Goal: Transaction & Acquisition: Download file/media

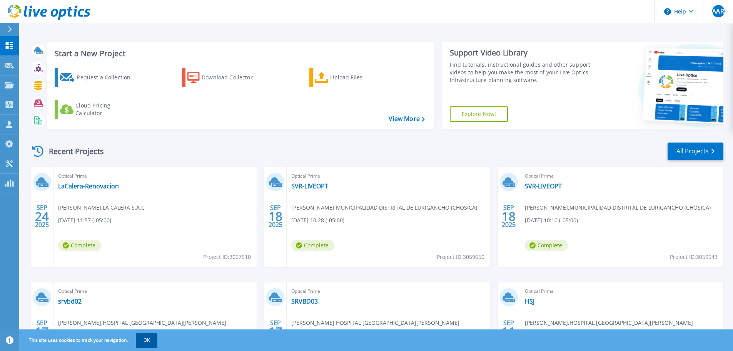
click at [150, 337] on button "OK" at bounding box center [147, 340] width 22 height 14
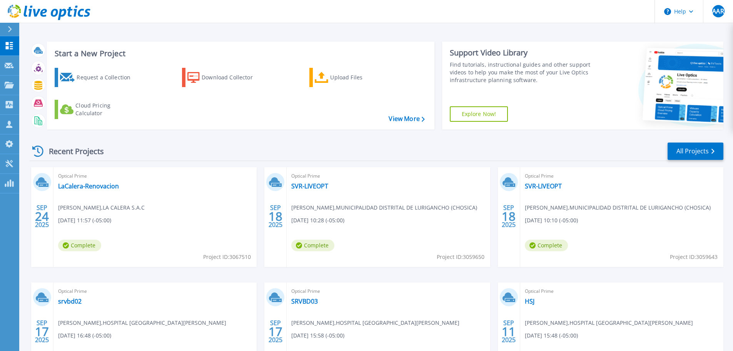
click at [300, 180] on div "Optical Prime SVR-LIVEOPT George Doria , MUNICIPALIDAD DISTRITAL DE LURIGANCHO …" at bounding box center [388, 217] width 203 height 100
click at [302, 182] on link "SVR-LIVEOPT" at bounding box center [309, 186] width 37 height 8
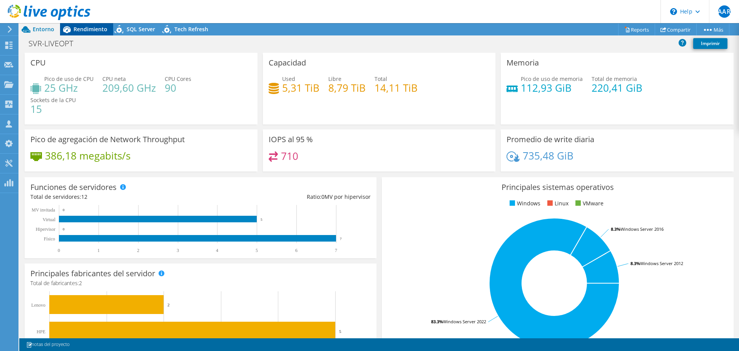
click at [89, 29] on span "Rendimiento" at bounding box center [90, 28] width 34 height 7
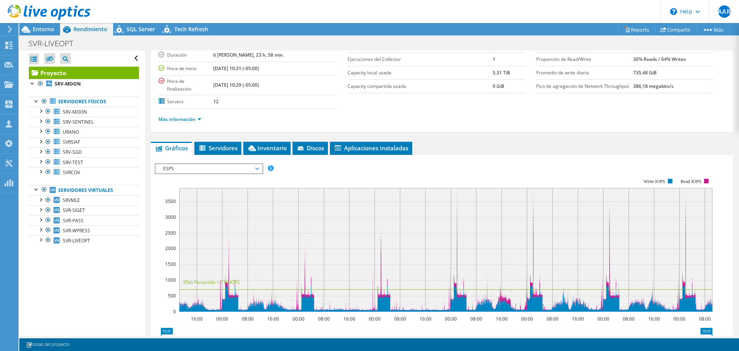
scroll to position [115, 0]
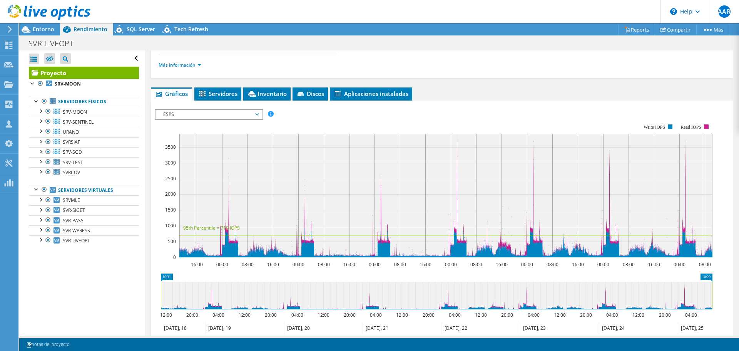
click at [201, 115] on span "ESPS" at bounding box center [208, 114] width 99 height 9
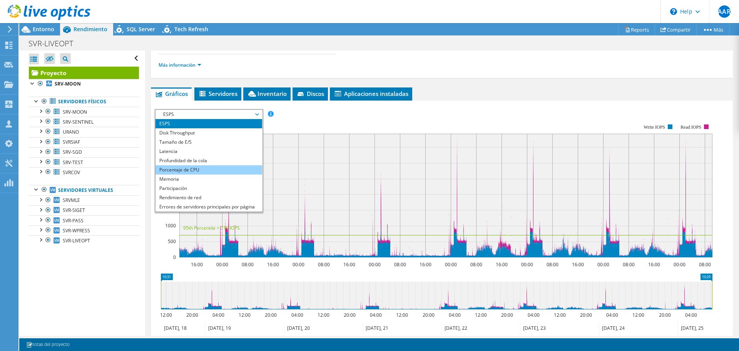
click at [187, 170] on li "Porcentaje de CPU" at bounding box center [208, 169] width 107 height 9
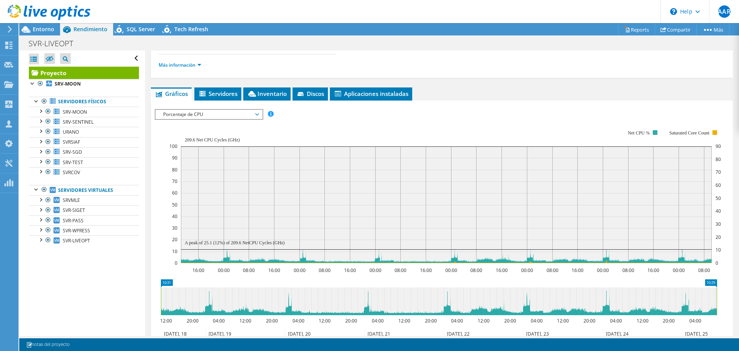
click at [205, 114] on span "Porcentaje de CPU" at bounding box center [208, 114] width 99 height 9
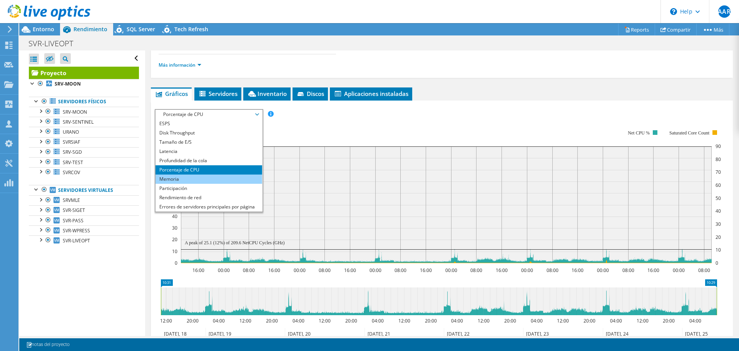
click at [187, 180] on li "Memoria" at bounding box center [208, 178] width 107 height 9
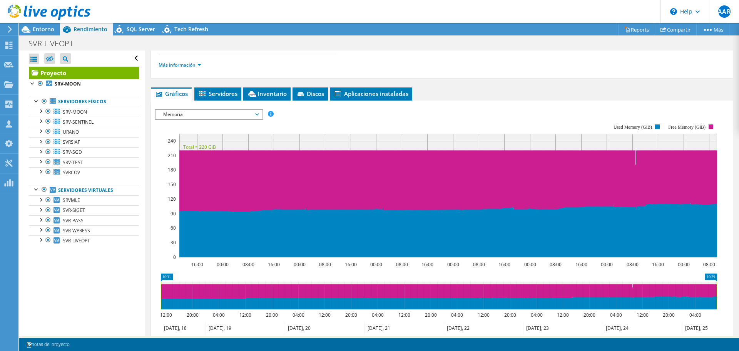
scroll to position [0, 0]
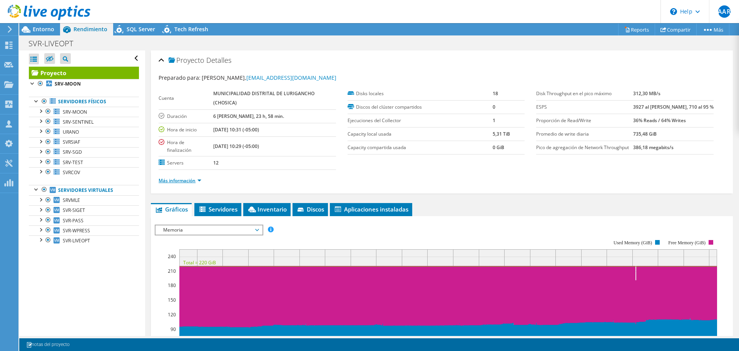
click at [175, 179] on link "Más información" at bounding box center [180, 180] width 43 height 7
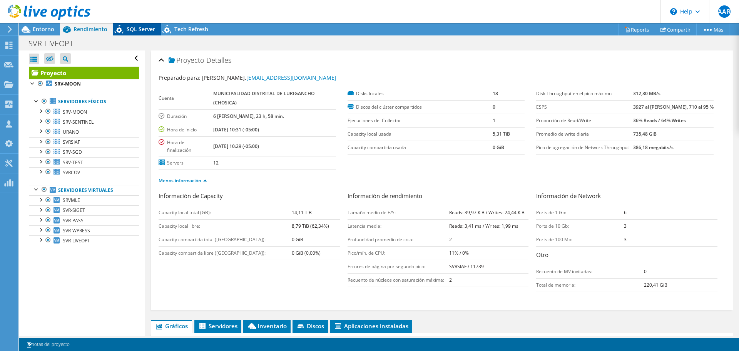
click at [127, 32] on span "SQL Server" at bounding box center [141, 28] width 28 height 7
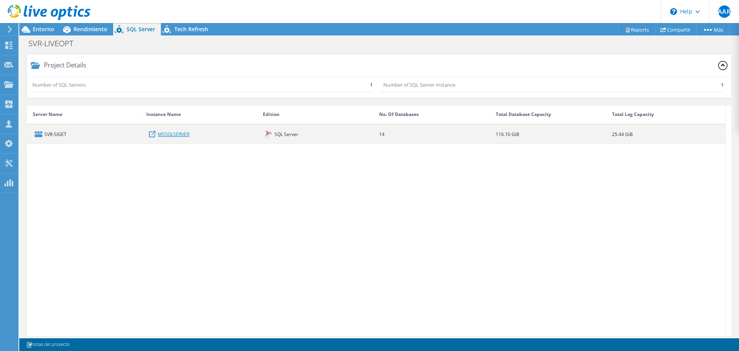
click at [166, 135] on link "MSSQLSERVER" at bounding box center [174, 134] width 32 height 8
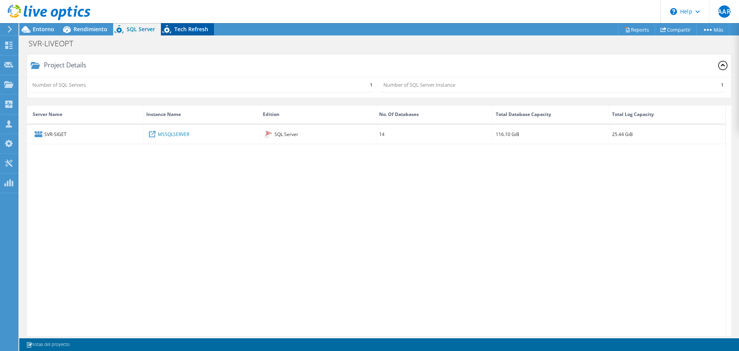
click at [182, 33] on div "Tech Refresh" at bounding box center [187, 29] width 53 height 12
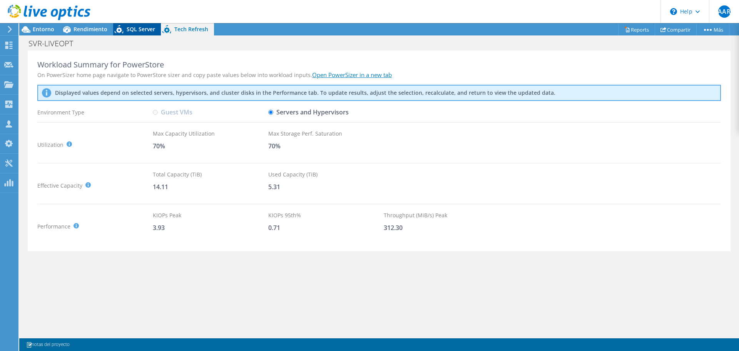
click at [124, 29] on icon at bounding box center [119, 31] width 13 height 16
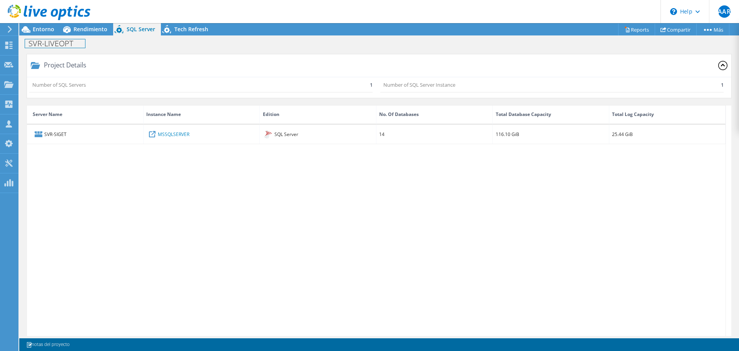
click at [83, 37] on div "SVR-LIVEOPT Imprimir" at bounding box center [378, 43] width 719 height 14
click at [82, 33] on div "Rendimiento" at bounding box center [86, 29] width 53 height 12
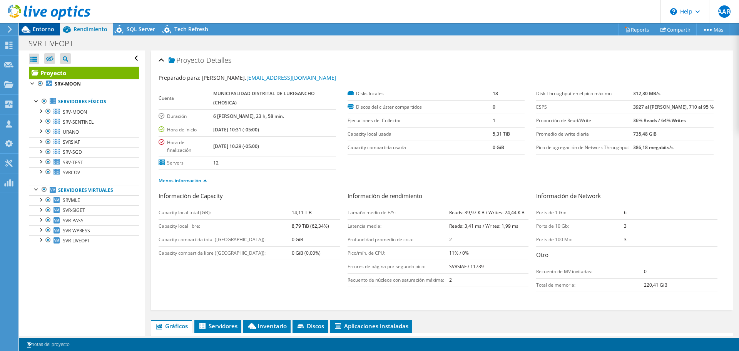
click at [43, 29] on span "Entorno" at bounding box center [44, 28] width 22 height 7
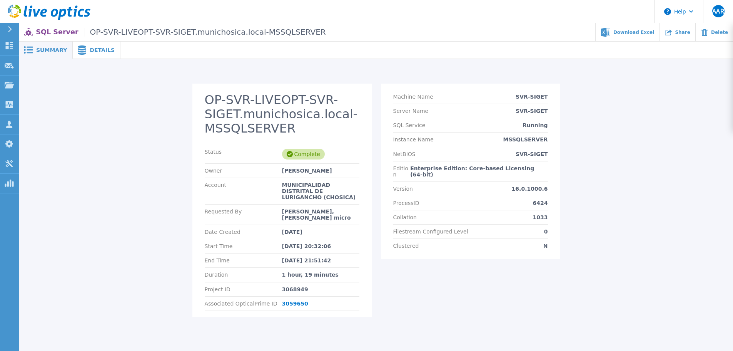
click at [120, 48] on div at bounding box center [426, 50] width 613 height 17
click at [93, 52] on span "Details" at bounding box center [102, 49] width 25 height 5
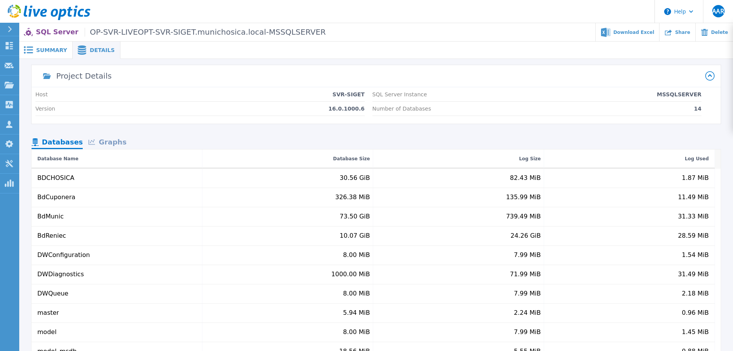
click at [106, 142] on div "Graphs" at bounding box center [107, 142] width 49 height 13
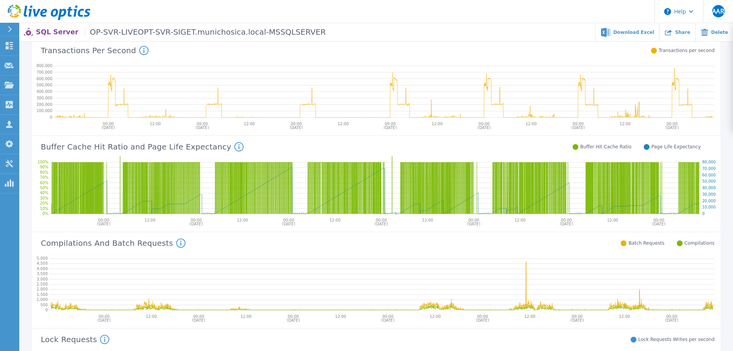
scroll to position [115, 0]
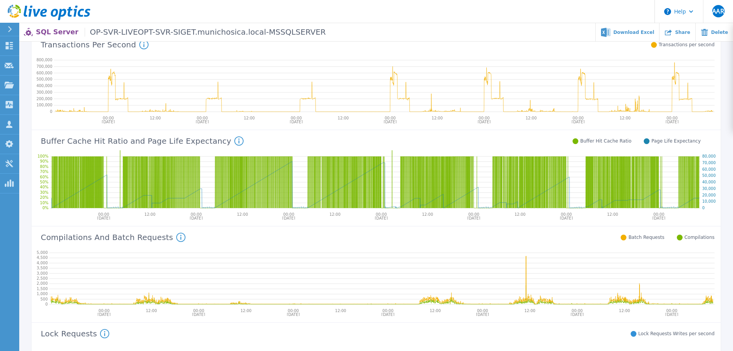
click at [234, 142] on icon at bounding box center [238, 140] width 9 height 9
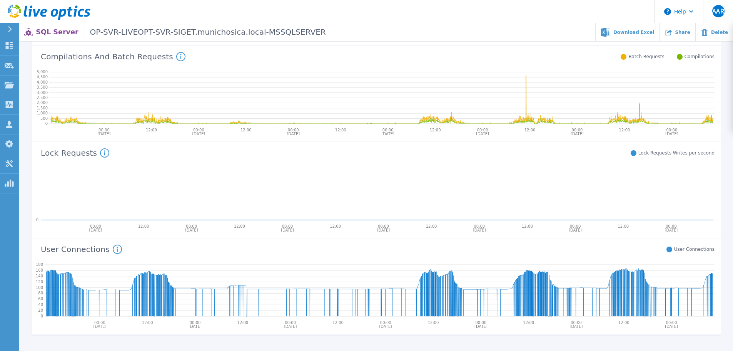
scroll to position [339, 0]
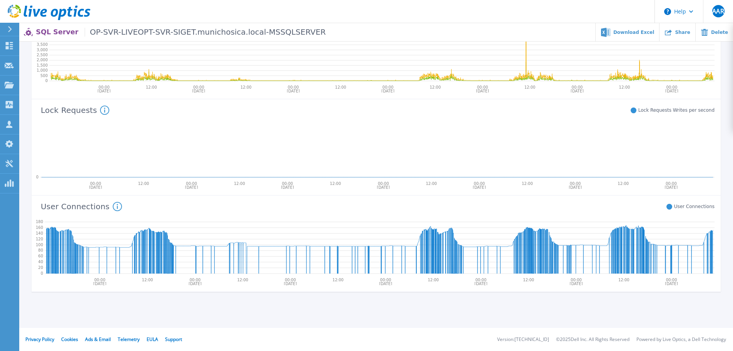
click at [100, 112] on icon at bounding box center [104, 109] width 9 height 9
click at [113, 207] on icon at bounding box center [117, 206] width 9 height 9
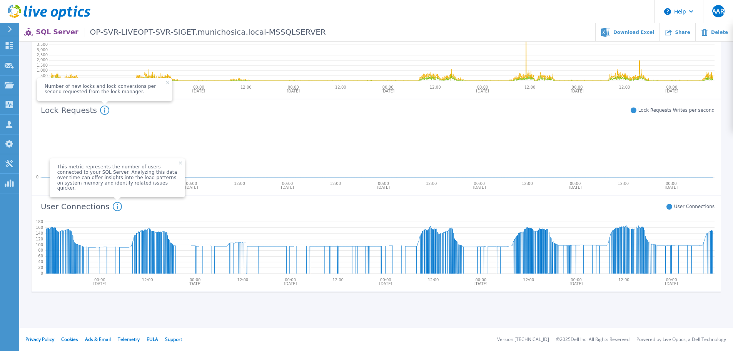
click at [197, 155] on icon at bounding box center [377, 150] width 674 height 62
click at [179, 164] on icon at bounding box center [180, 162] width 3 height 3
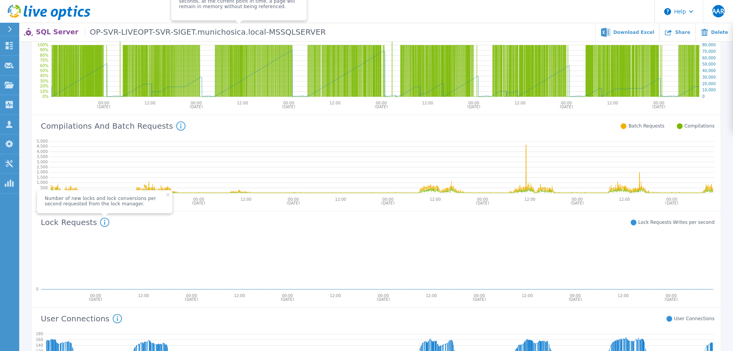
scroll to position [223, 0]
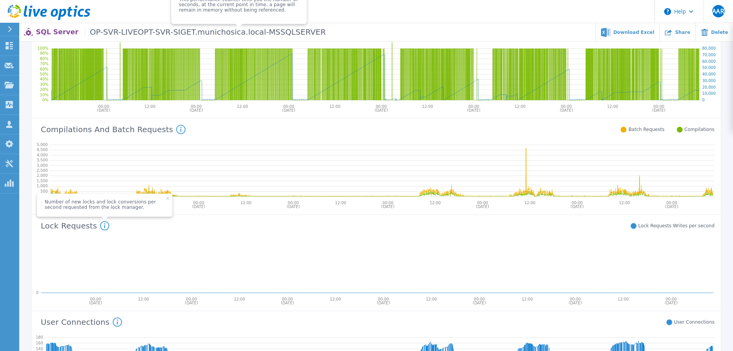
click at [166, 199] on icon at bounding box center [167, 198] width 3 height 3
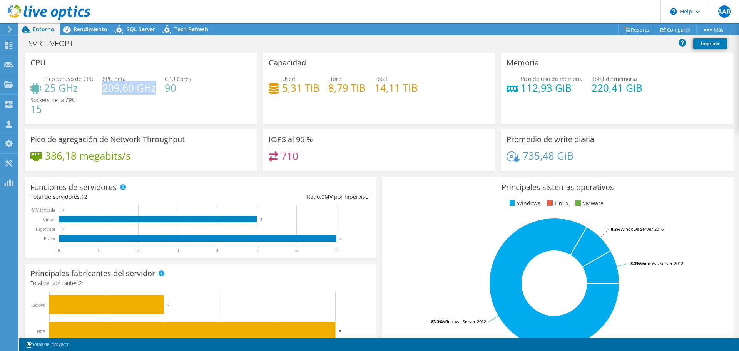
drag, startPoint x: 152, startPoint y: 91, endPoint x: 104, endPoint y: 91, distance: 48.1
click at [104, 91] on h4 "209,60 GHz" at bounding box center [128, 87] width 53 height 8
click at [81, 88] on h4 "25 GHz" at bounding box center [68, 87] width 49 height 8
drag, startPoint x: 79, startPoint y: 88, endPoint x: 44, endPoint y: 93, distance: 35.3
click at [44, 92] on h4 "25 GHz" at bounding box center [68, 87] width 49 height 8
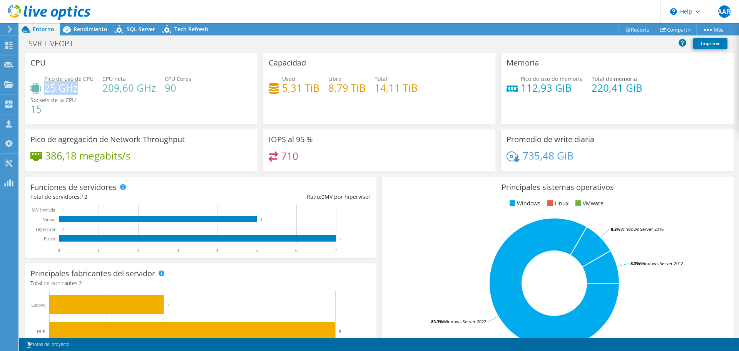
click at [80, 90] on h4 "25 GHz" at bounding box center [68, 87] width 49 height 8
click at [79, 90] on h4 "25 GHz" at bounding box center [68, 87] width 49 height 8
drag, startPoint x: 102, startPoint y: 89, endPoint x: 152, endPoint y: 91, distance: 50.5
click at [152, 91] on h4 "209,60 GHz" at bounding box center [128, 87] width 53 height 8
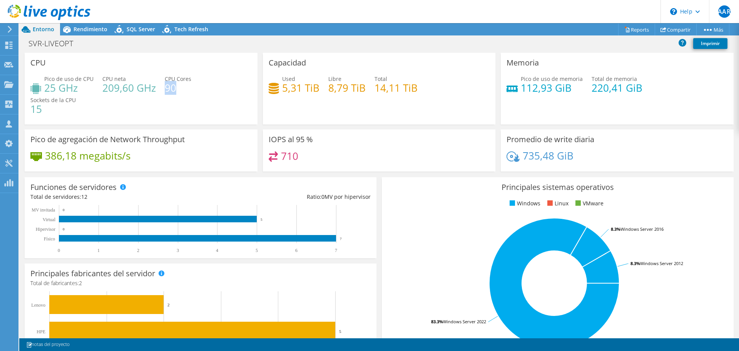
drag, startPoint x: 175, startPoint y: 90, endPoint x: 165, endPoint y: 91, distance: 10.0
click at [165, 91] on h4 "90" at bounding box center [178, 87] width 27 height 8
click at [175, 91] on h4 "90" at bounding box center [178, 87] width 27 height 8
drag, startPoint x: 45, startPoint y: 110, endPoint x: 33, endPoint y: 110, distance: 12.7
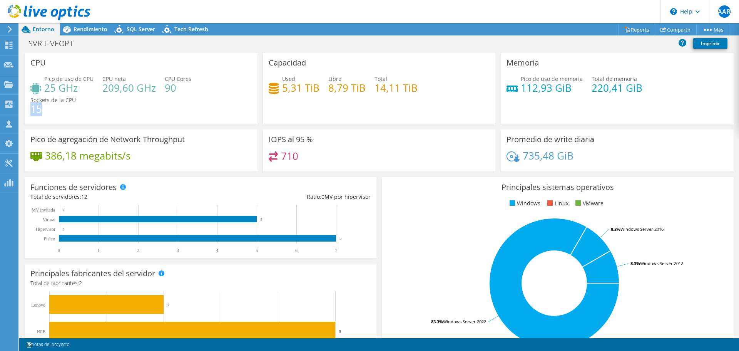
click at [33, 110] on h4 "15" at bounding box center [52, 109] width 45 height 8
drag, startPoint x: 414, startPoint y: 89, endPoint x: 279, endPoint y: 84, distance: 135.5
click at [279, 84] on div "Used 5,31 TiB Libre 8,79 TiB Total 14,11 TiB" at bounding box center [379, 87] width 221 height 25
click at [352, 113] on div "Capacidad Used 5,31 TiB Libre 8,79 TiB Total 14,11 TiB" at bounding box center [379, 89] width 233 height 72
drag, startPoint x: 397, startPoint y: 106, endPoint x: 405, endPoint y: 105, distance: 7.4
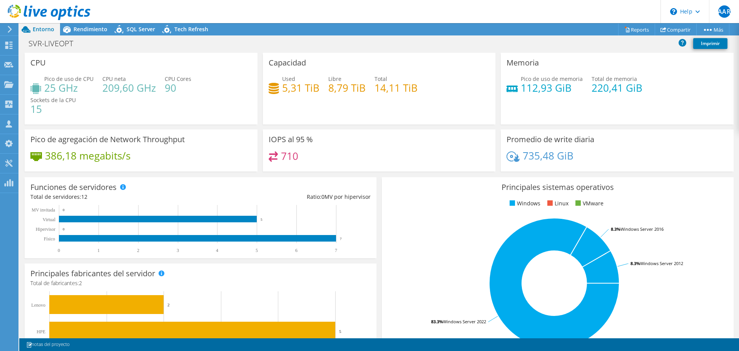
click at [397, 106] on div "Capacidad Used 5,31 TiB Libre 8,79 TiB Total 14,11 TiB" at bounding box center [379, 89] width 233 height 72
click at [417, 101] on div "Capacidad Used 5,31 TiB Libre 8,79 TiB Total 14,11 TiB" at bounding box center [379, 89] width 233 height 72
click at [120, 157] on h4 "386,18 megabits/s" at bounding box center [87, 155] width 85 height 8
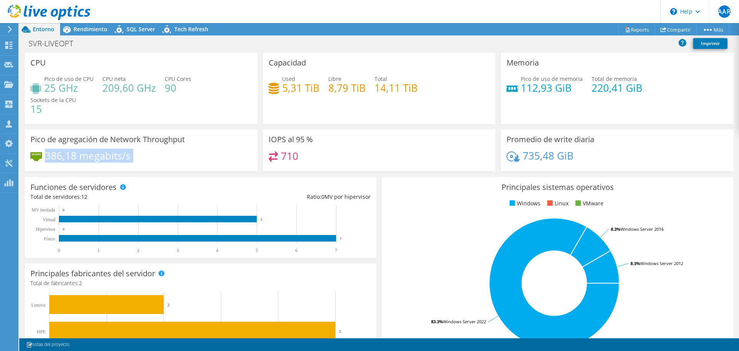
click at [128, 157] on h4 "386,18 megabits/s" at bounding box center [87, 155] width 85 height 8
drag, startPoint x: 310, startPoint y: 139, endPoint x: 264, endPoint y: 142, distance: 46.7
click at [264, 142] on div "IOPS al 95 % 710" at bounding box center [379, 150] width 233 height 42
click at [302, 160] on div "710" at bounding box center [379, 159] width 221 height 17
click at [294, 156] on h4 "710" at bounding box center [289, 156] width 17 height 8
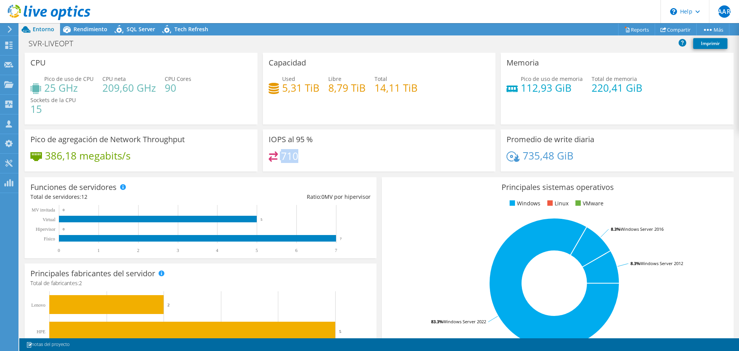
drag, startPoint x: 295, startPoint y: 157, endPoint x: 270, endPoint y: 158, distance: 24.6
click at [270, 158] on div "710" at bounding box center [284, 155] width 30 height 9
click at [300, 162] on div "710" at bounding box center [379, 159] width 221 height 17
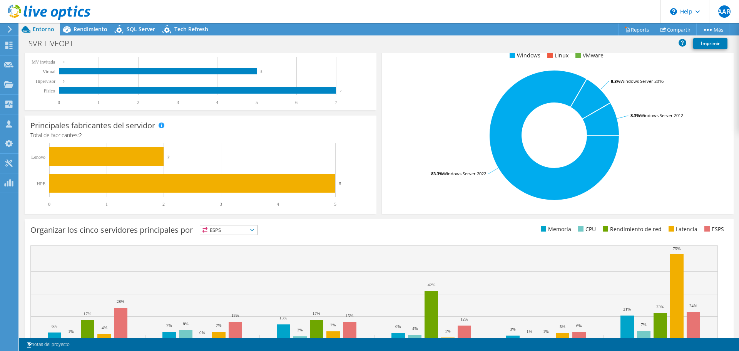
scroll to position [184, 0]
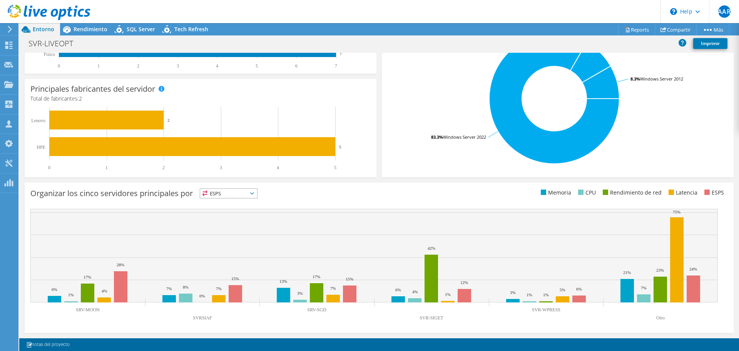
click at [228, 195] on span "ESPS" at bounding box center [228, 193] width 57 height 9
click at [224, 245] on li "Latencia" at bounding box center [228, 246] width 57 height 11
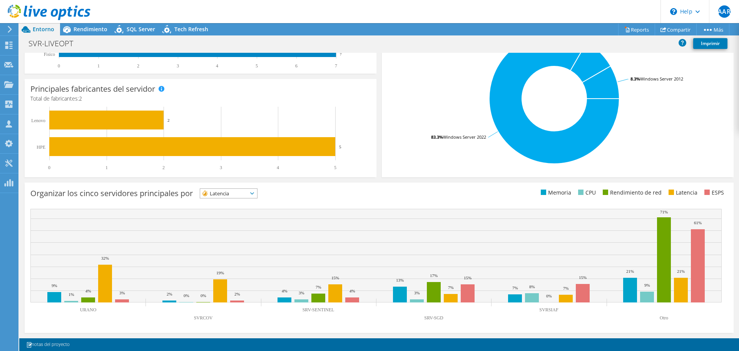
click at [210, 194] on span "Latencia" at bounding box center [223, 193] width 47 height 9
click at [229, 225] on li "CPU" at bounding box center [228, 224] width 57 height 11
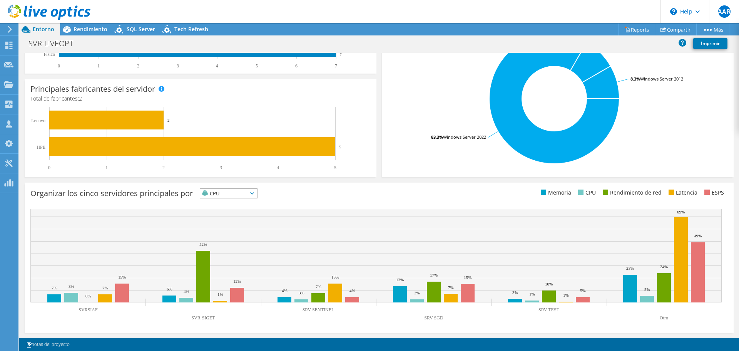
click at [232, 193] on span "CPU" at bounding box center [223, 193] width 47 height 9
click at [232, 214] on li "Memoria" at bounding box center [228, 214] width 57 height 11
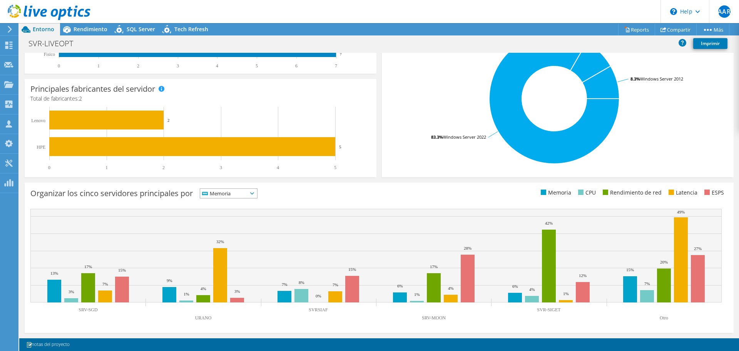
click at [237, 191] on span "Memoria" at bounding box center [223, 193] width 47 height 9
click at [239, 199] on li "ESPS" at bounding box center [228, 203] width 57 height 11
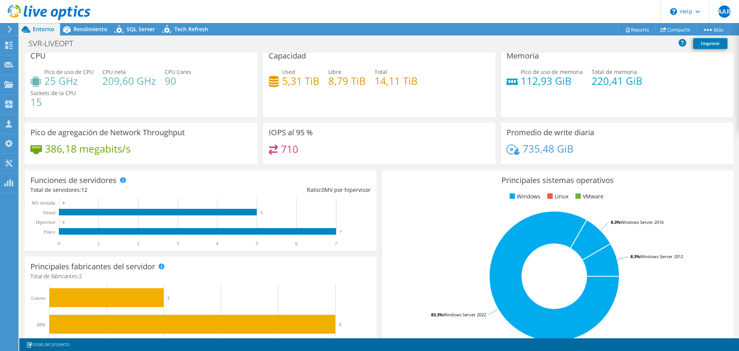
scroll to position [0, 0]
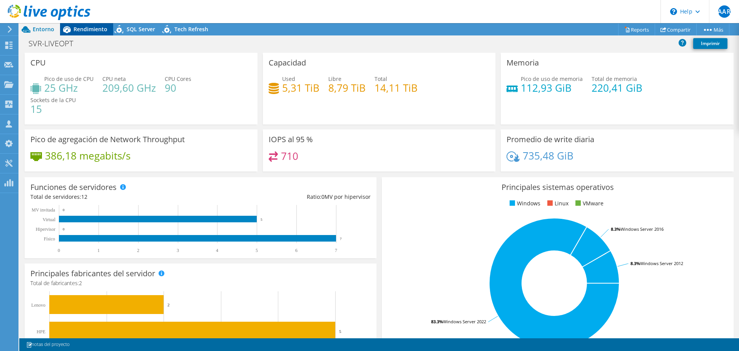
click at [82, 27] on span "Rendimiento" at bounding box center [90, 28] width 34 height 7
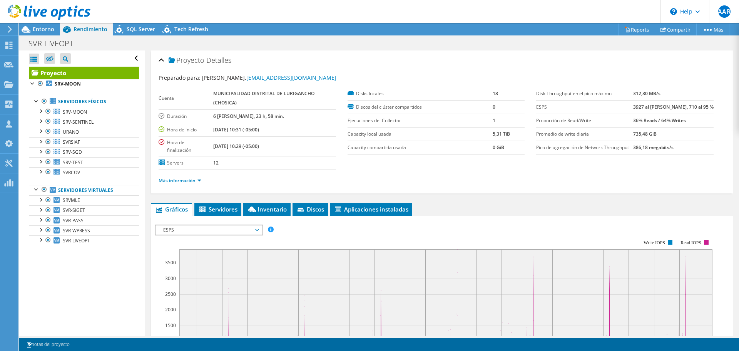
click at [59, 74] on link "Proyecto" at bounding box center [84, 73] width 110 height 12
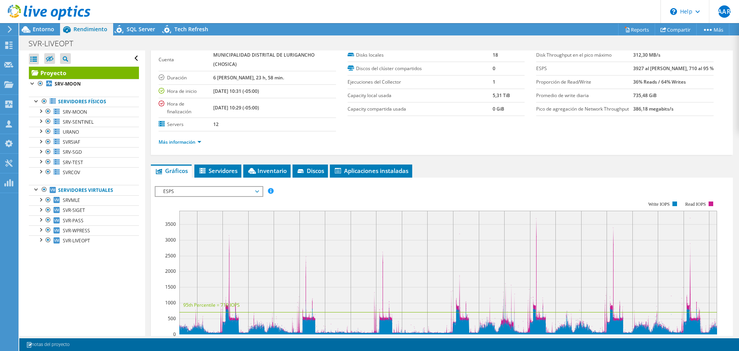
scroll to position [77, 0]
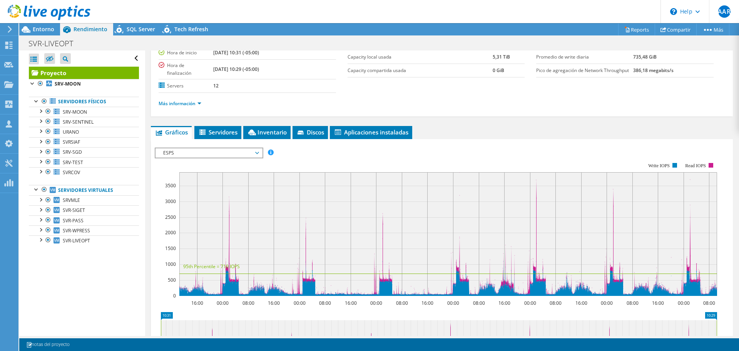
click at [255, 155] on span "ESPS" at bounding box center [208, 152] width 99 height 9
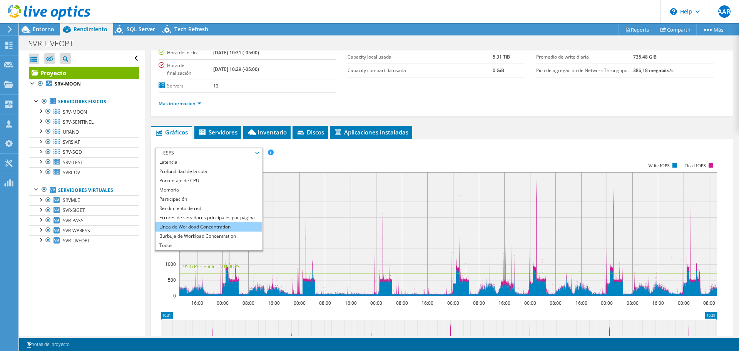
scroll to position [0, 0]
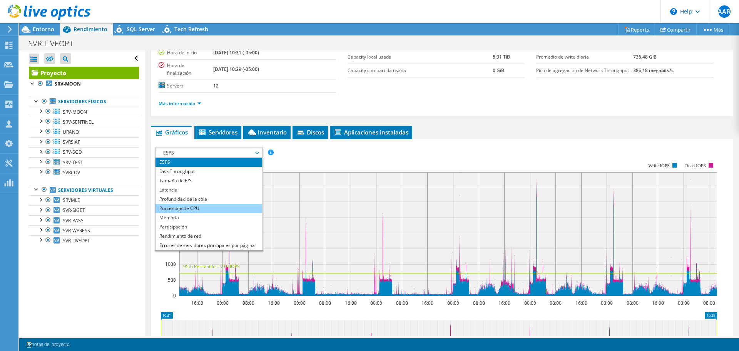
click at [194, 207] on li "Porcentaje de CPU" at bounding box center [208, 208] width 107 height 9
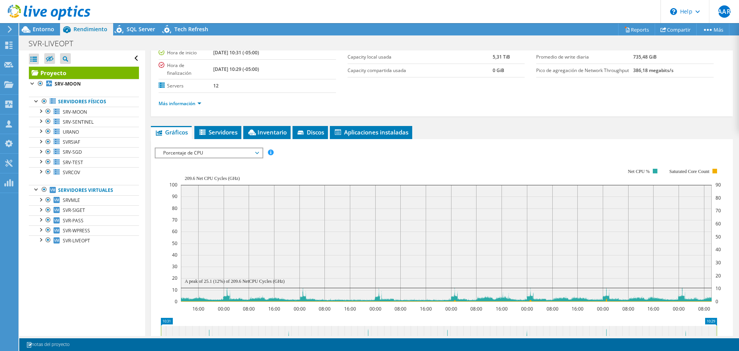
click at [234, 150] on span "Porcentaje de CPU" at bounding box center [208, 152] width 99 height 9
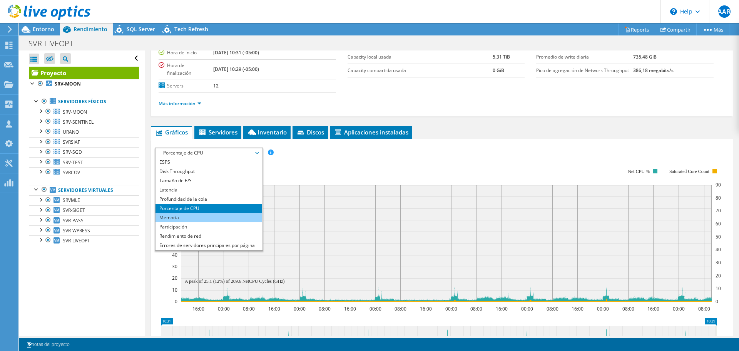
click at [237, 216] on li "Memoria" at bounding box center [208, 217] width 107 height 9
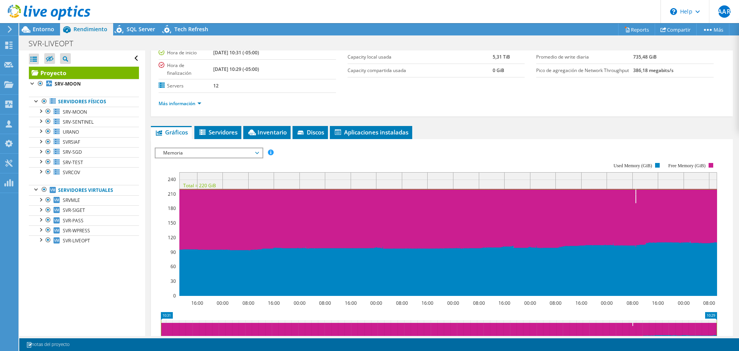
click at [247, 155] on span "Memoria" at bounding box center [208, 152] width 99 height 9
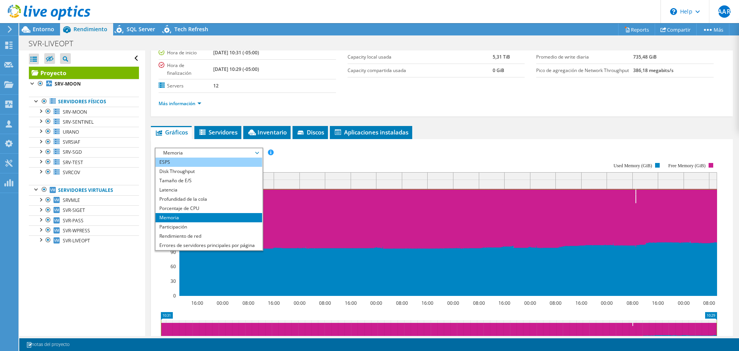
click at [202, 162] on li "ESPS" at bounding box center [208, 161] width 107 height 9
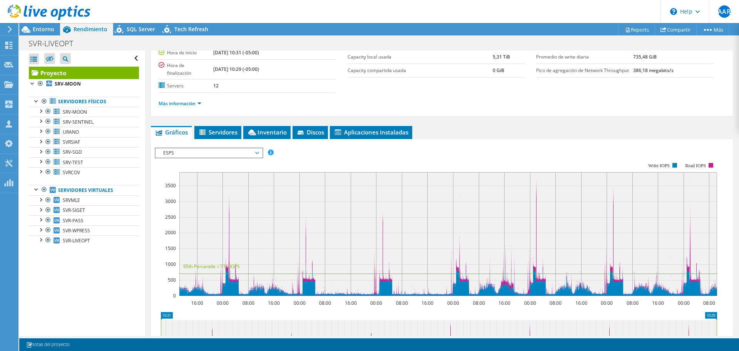
scroll to position [154, 0]
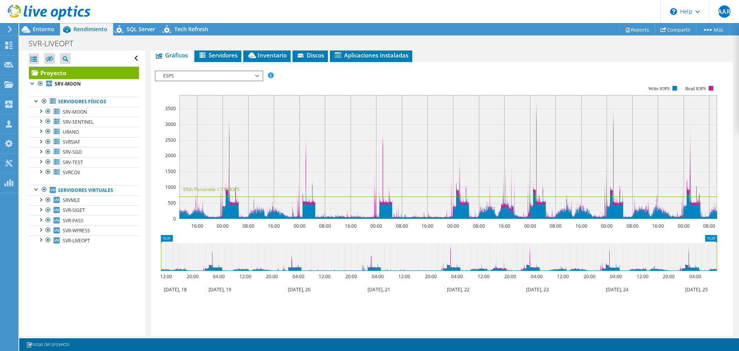
click at [469, 73] on div "ESPS Disk Throughput Tamaño de E/S Latencia Profundidad de la cola Porcentaje d…" at bounding box center [442, 75] width 574 height 10
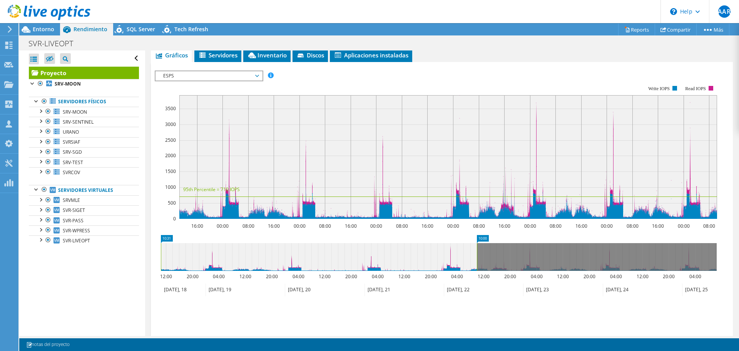
drag, startPoint x: 716, startPoint y: 253, endPoint x: 476, endPoint y: 268, distance: 240.2
click at [476, 268] on rect at bounding box center [476, 257] width 3 height 28
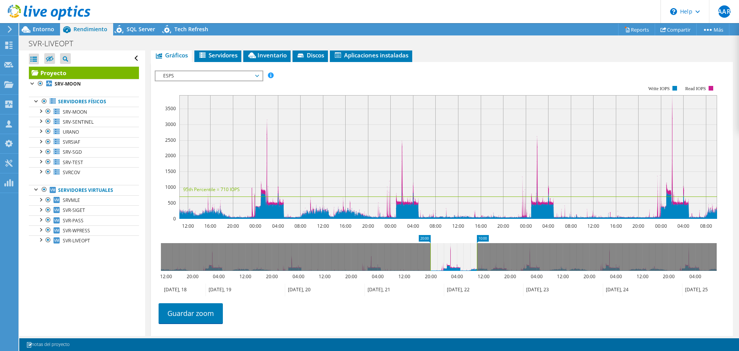
drag, startPoint x: 160, startPoint y: 255, endPoint x: 430, endPoint y: 265, distance: 269.5
click at [430, 265] on rect at bounding box center [430, 257] width 3 height 28
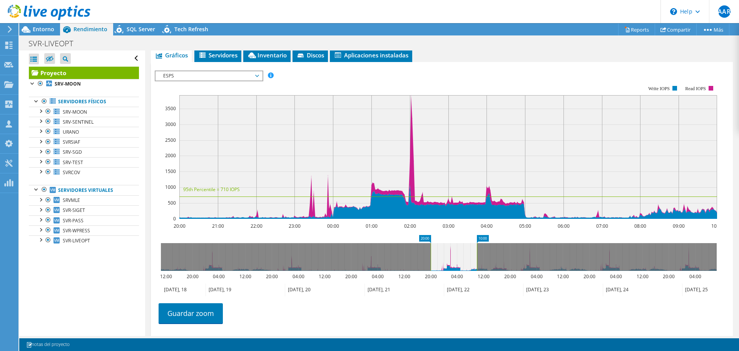
click at [258, 75] on span "ESPS" at bounding box center [208, 75] width 99 height 9
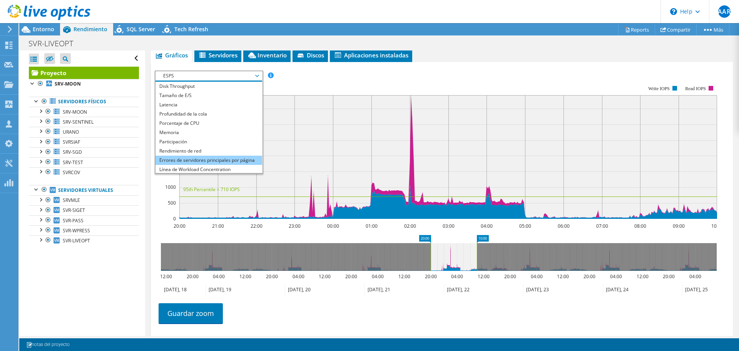
scroll to position [0, 0]
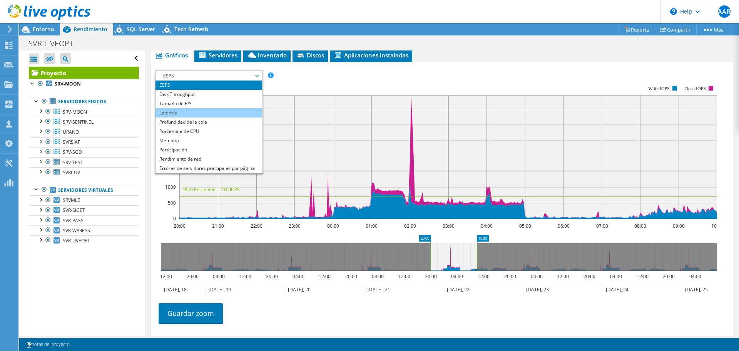
click at [187, 112] on li "Latencia" at bounding box center [208, 112] width 107 height 9
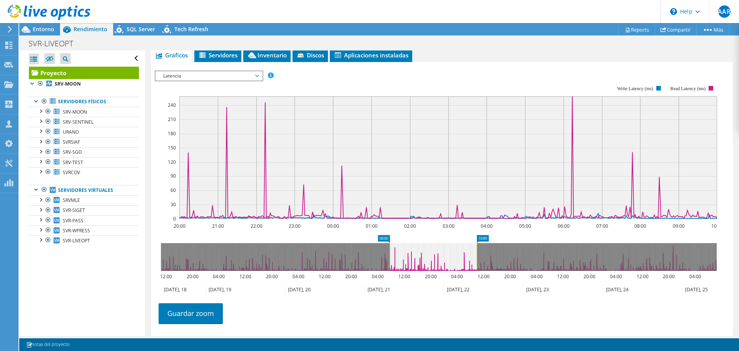
drag, startPoint x: 431, startPoint y: 250, endPoint x: 390, endPoint y: 255, distance: 41.4
click at [390, 255] on rect at bounding box center [389, 257] width 3 height 28
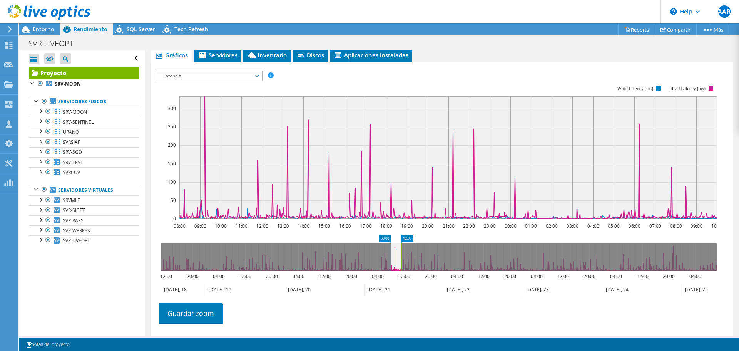
drag, startPoint x: 478, startPoint y: 248, endPoint x: 402, endPoint y: 250, distance: 75.4
click at [402, 250] on rect at bounding box center [401, 257] width 3 height 28
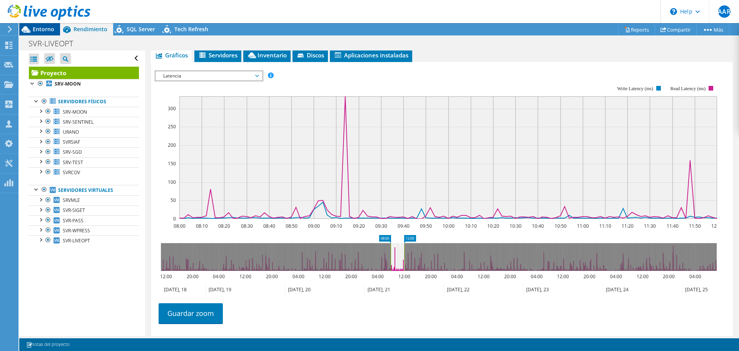
click at [52, 28] on span "Entorno" at bounding box center [44, 28] width 22 height 7
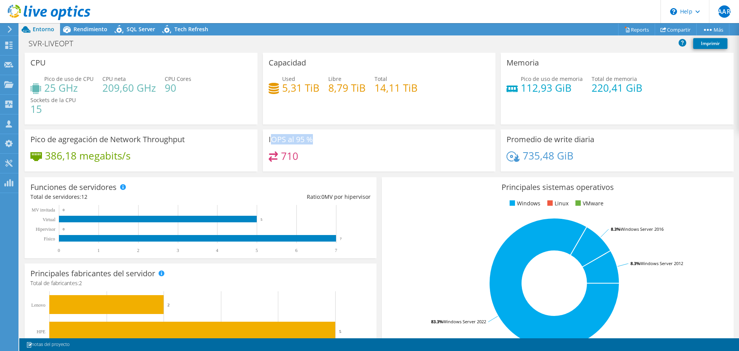
drag, startPoint x: 311, startPoint y: 141, endPoint x: 269, endPoint y: 144, distance: 42.8
click at [269, 144] on div "IOPS al 95 % 710" at bounding box center [379, 150] width 233 height 42
drag, startPoint x: 279, startPoint y: 155, endPoint x: 297, endPoint y: 155, distance: 18.1
click at [297, 155] on div "710" at bounding box center [379, 159] width 221 height 17
click at [71, 32] on icon at bounding box center [66, 29] width 13 height 13
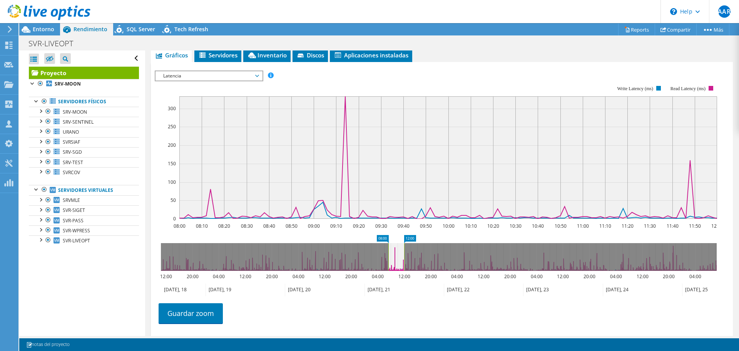
click at [387, 247] on rect at bounding box center [388, 257] width 3 height 28
click at [403, 249] on rect at bounding box center [402, 257] width 3 height 28
click at [258, 74] on span "Latencia" at bounding box center [208, 75] width 99 height 9
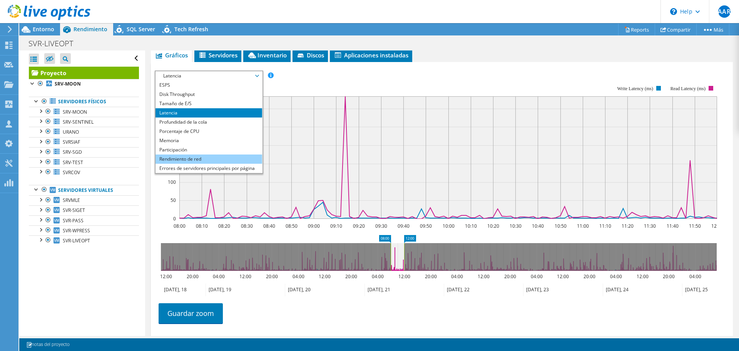
click at [203, 155] on li "Rendimiento de red" at bounding box center [208, 158] width 107 height 9
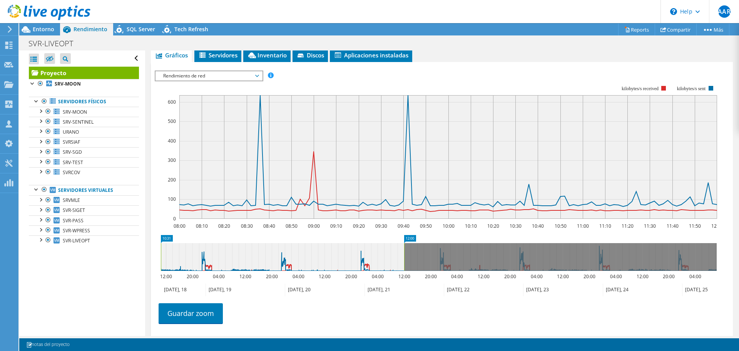
drag, startPoint x: 391, startPoint y: 250, endPoint x: 104, endPoint y: 255, distance: 287.5
click at [104, 255] on div "Abrir todo Cerrar todo Ocultar nodos excluidos Filtro de árbol del proyecto" at bounding box center [378, 192] width 719 height 285
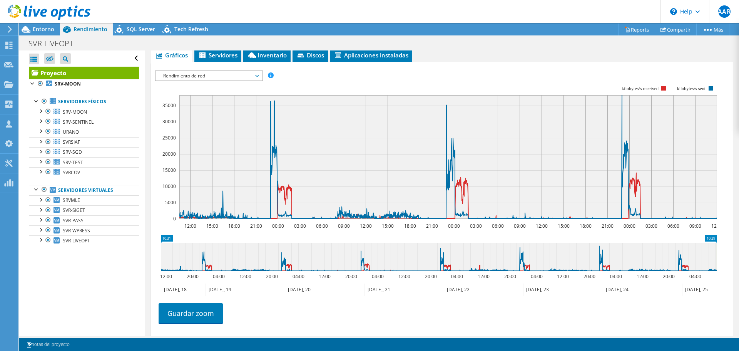
drag, startPoint x: 403, startPoint y: 254, endPoint x: 738, endPoint y: 247, distance: 335.2
click at [738, 247] on article "Proyecto Detalles Preparado para: George Doria, unidadredesycomunicaciones@muni…" at bounding box center [442, 192] width 594 height 285
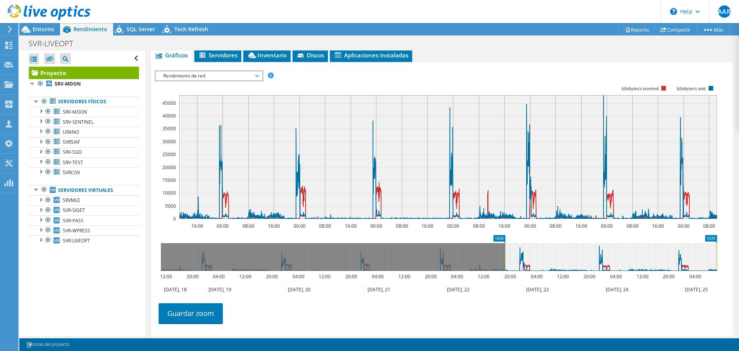
drag, startPoint x: 161, startPoint y: 255, endPoint x: 505, endPoint y: 259, distance: 344.0
click at [505, 259] on rect at bounding box center [504, 257] width 3 height 28
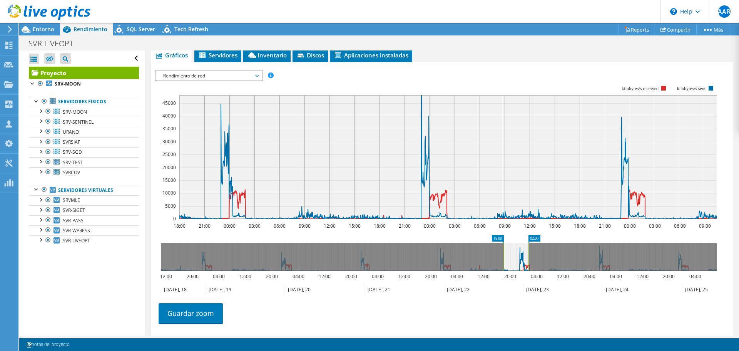
drag, startPoint x: 718, startPoint y: 252, endPoint x: 530, endPoint y: 255, distance: 188.2
click at [530, 255] on rect at bounding box center [528, 257] width 3 height 28
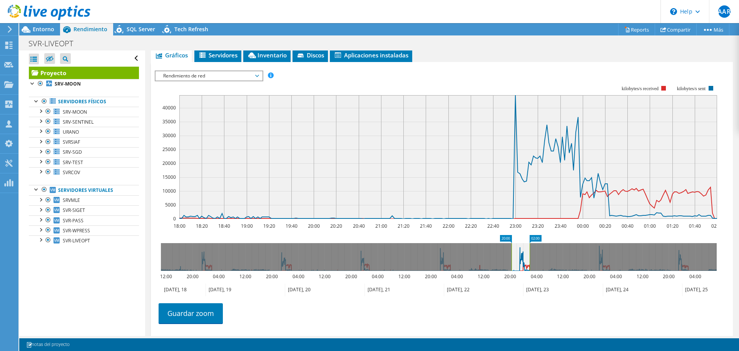
drag, startPoint x: 503, startPoint y: 255, endPoint x: 511, endPoint y: 255, distance: 8.1
click at [511, 255] on rect at bounding box center [511, 257] width 3 height 28
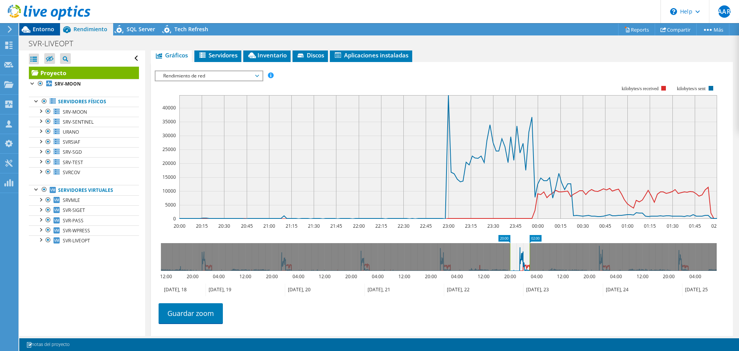
click at [48, 33] on div "Entorno" at bounding box center [39, 29] width 41 height 12
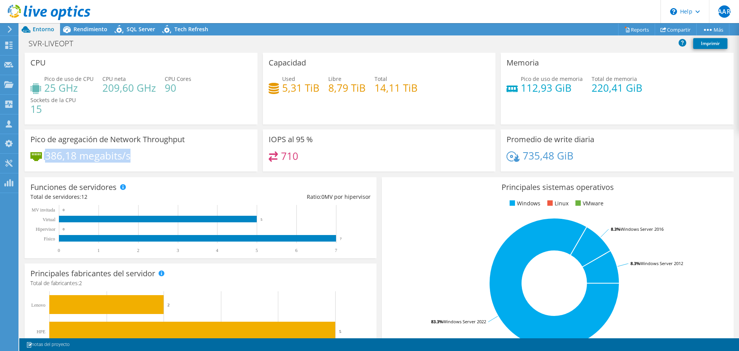
drag, startPoint x: 105, startPoint y: 161, endPoint x: 30, endPoint y: 158, distance: 75.1
click at [30, 158] on div "Pico de agregación de Network Throughput 386,18 megabits/s" at bounding box center [141, 150] width 233 height 42
click at [62, 167] on div "386,18 megabits/s" at bounding box center [140, 159] width 221 height 16
drag, startPoint x: 123, startPoint y: 159, endPoint x: 33, endPoint y: 135, distance: 93.6
click at [33, 135] on div "Pico de agregación de Network Throughput 386,18 megabits/s" at bounding box center [141, 150] width 233 height 42
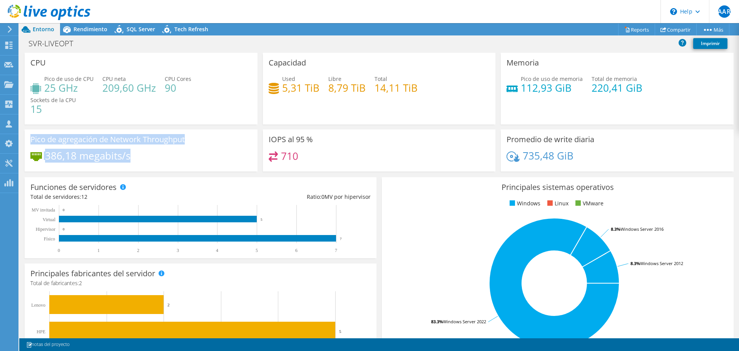
click at [124, 158] on h4 "386,18 megabits/s" at bounding box center [87, 155] width 85 height 8
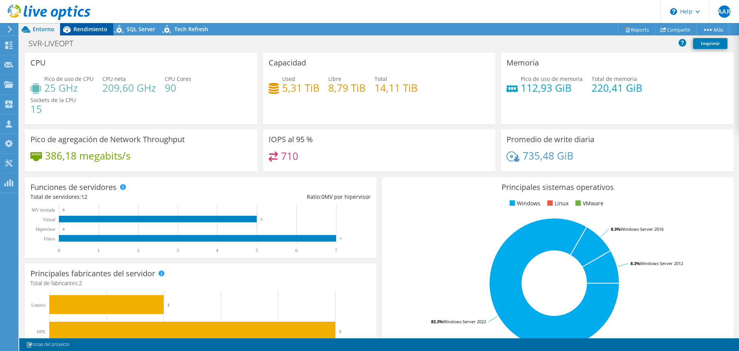
click at [92, 29] on span "Rendimiento" at bounding box center [90, 28] width 34 height 7
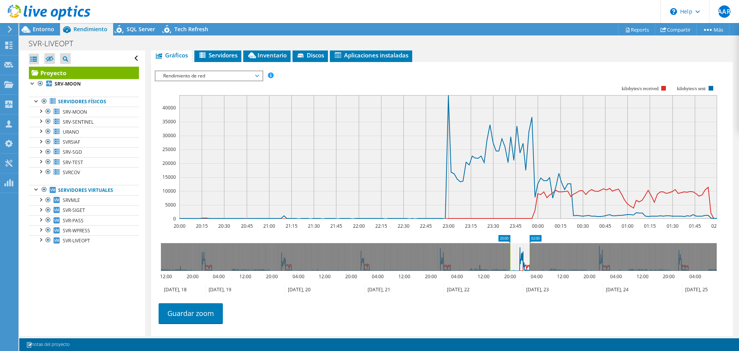
click at [210, 80] on span "Rendimiento de red" at bounding box center [208, 75] width 99 height 9
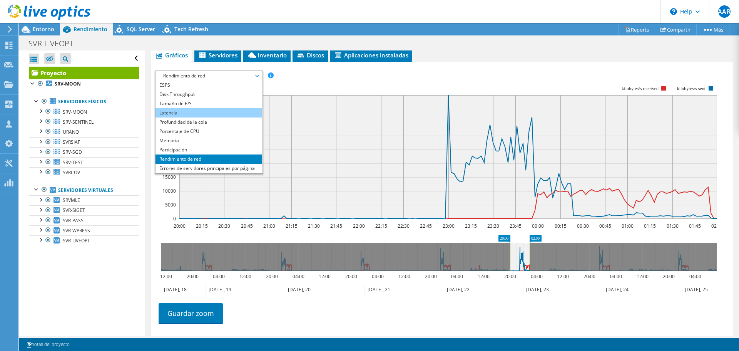
click at [174, 116] on li "Latencia" at bounding box center [208, 112] width 107 height 9
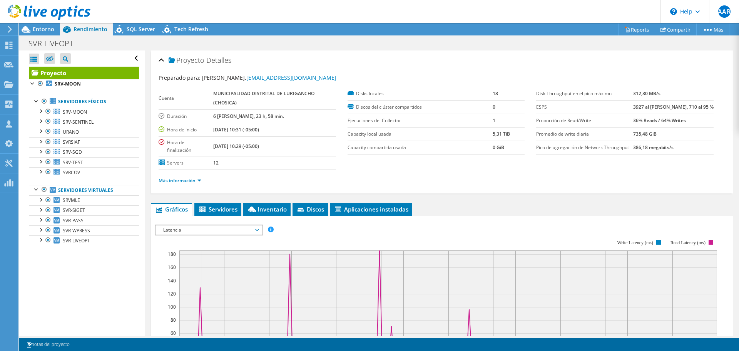
scroll to position [154, 0]
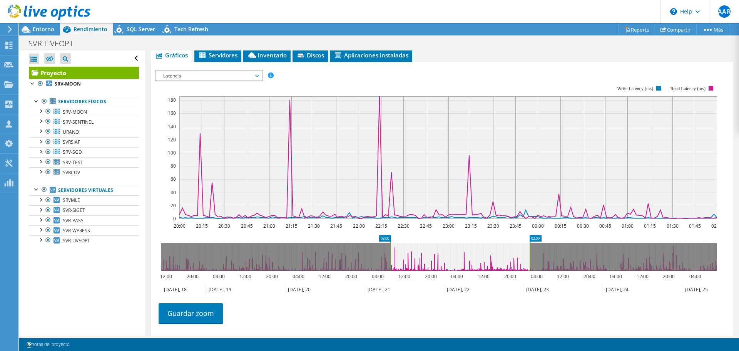
drag, startPoint x: 509, startPoint y: 249, endPoint x: 390, endPoint y: 249, distance: 119.3
click at [390, 249] on rect at bounding box center [390, 257] width 3 height 28
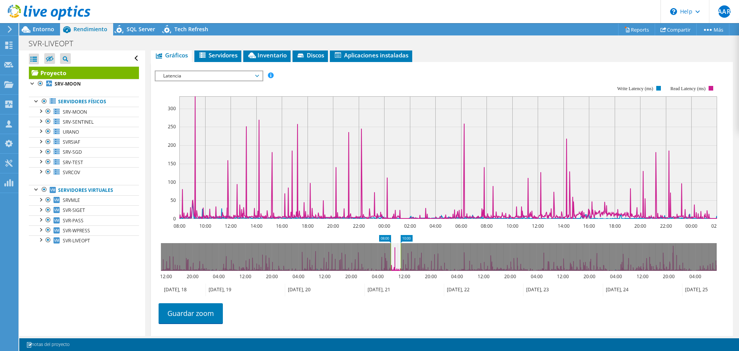
drag, startPoint x: 529, startPoint y: 250, endPoint x: 401, endPoint y: 248, distance: 128.9
click at [401, 248] on rect at bounding box center [400, 257] width 3 height 28
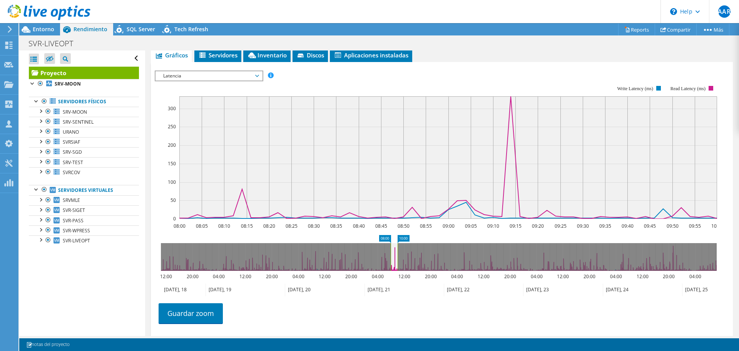
click at [258, 76] on span "Latencia" at bounding box center [208, 75] width 99 height 9
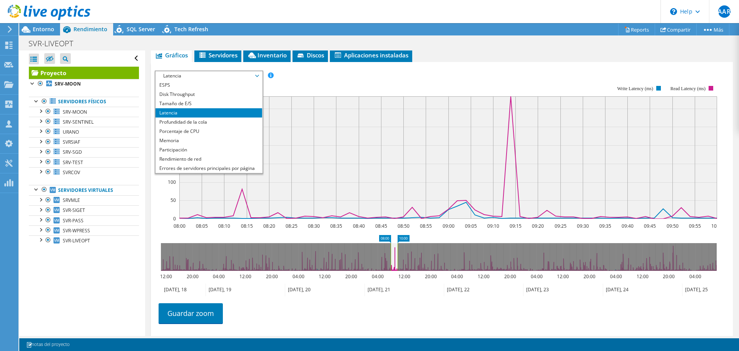
click at [344, 84] on rect at bounding box center [436, 152] width 562 height 154
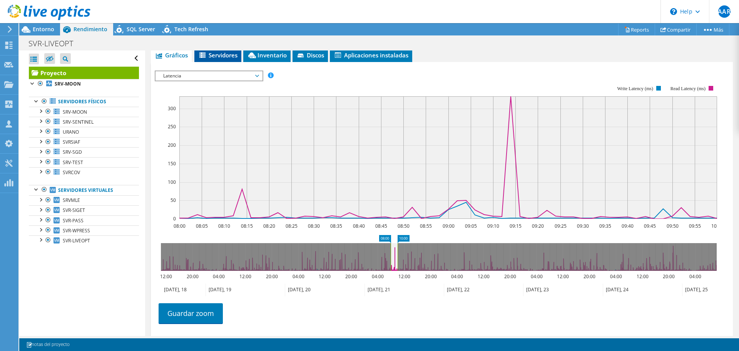
click at [229, 56] on span "Servidores" at bounding box center [217, 55] width 39 height 8
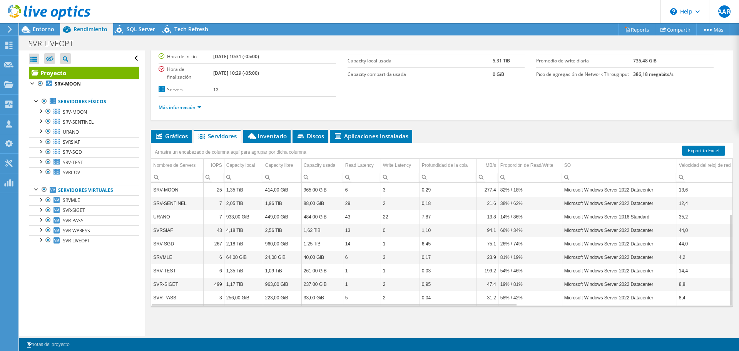
scroll to position [42, 0]
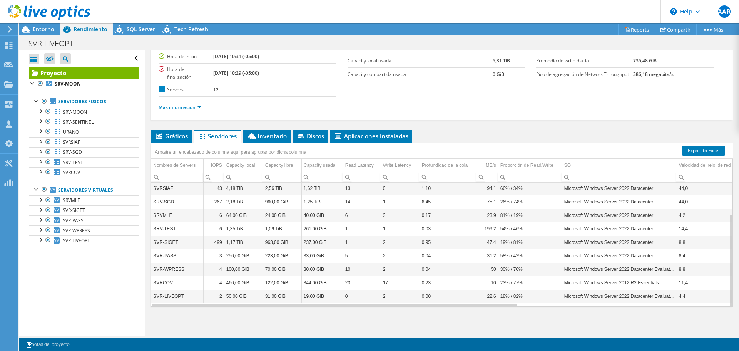
click at [217, 178] on input "Column IOPS, Filter cell" at bounding box center [214, 177] width 20 height 10
click at [215, 166] on div "IOPS" at bounding box center [216, 164] width 11 height 9
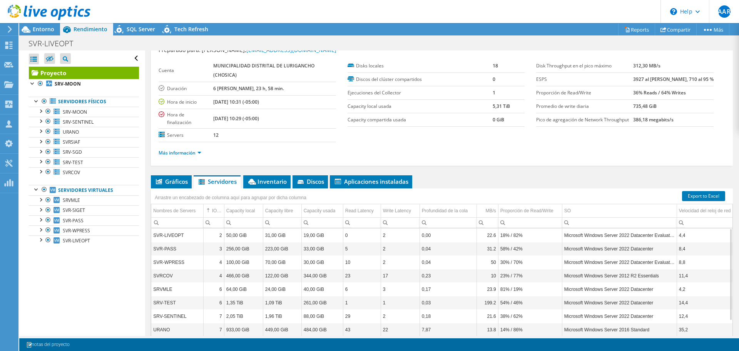
scroll to position [0, 0]
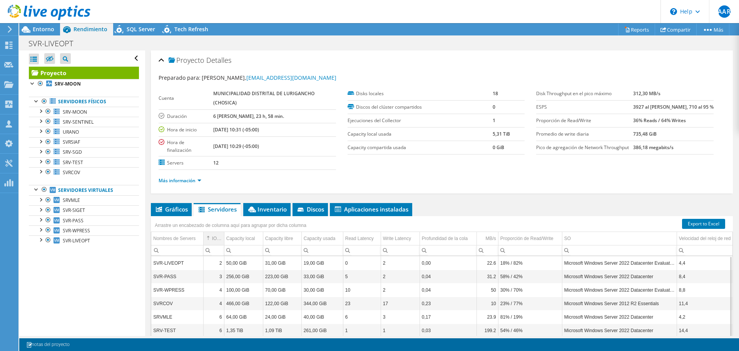
click at [217, 239] on div "IOPS" at bounding box center [217, 238] width 10 height 9
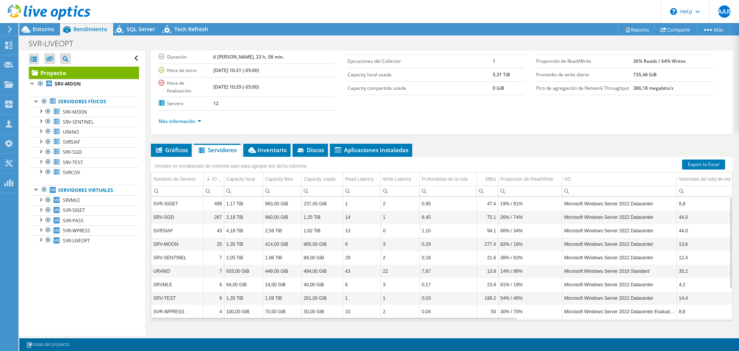
scroll to position [73, 0]
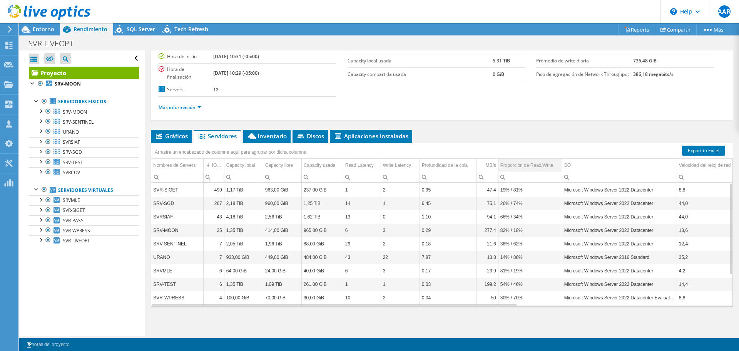
click at [525, 165] on div "Proporción de Read/Write" at bounding box center [526, 164] width 53 height 9
click at [524, 167] on div "Proporción de Read/Write" at bounding box center [526, 164] width 53 height 9
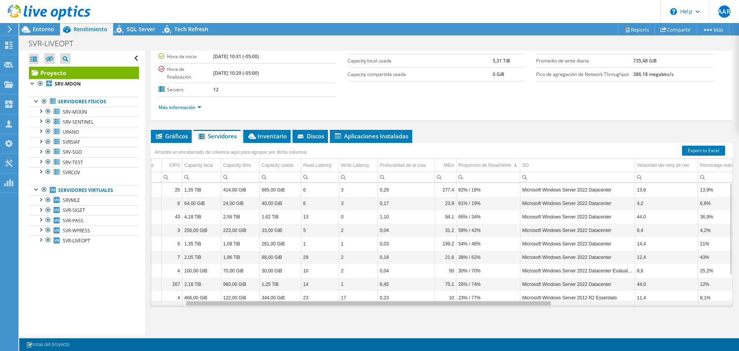
scroll to position [0, 0]
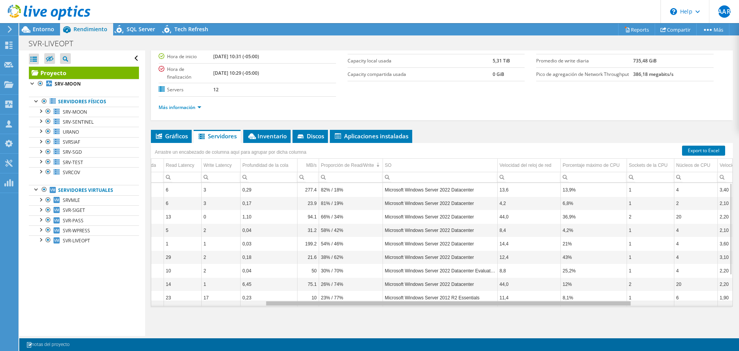
drag, startPoint x: 506, startPoint y: 303, endPoint x: 621, endPoint y: 300, distance: 115.1
click at [621, 300] on body "AAR Miembro del equipo Arnaldo Alvarado Ruiz arnaldo.alvarado@ingrammicro.com i…" at bounding box center [369, 175] width 739 height 351
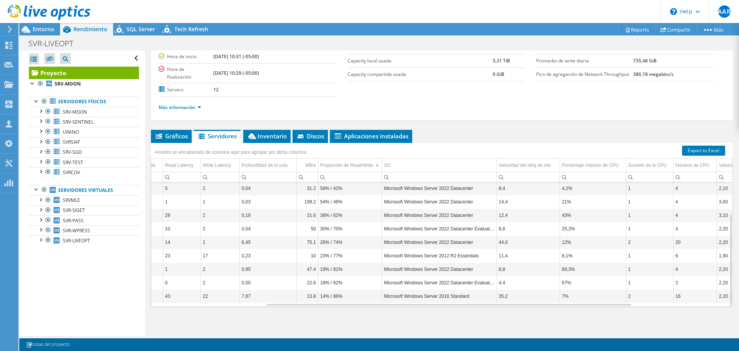
click at [494, 117] on div "Más información" at bounding box center [442, 108] width 566 height 22
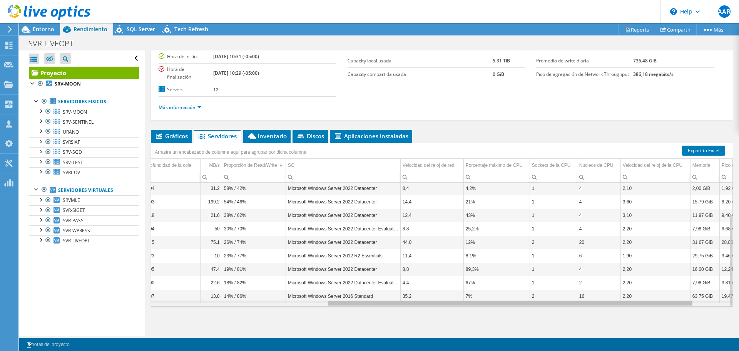
drag, startPoint x: 534, startPoint y: 304, endPoint x: 598, endPoint y: 303, distance: 63.5
click at [598, 303] on body "AAR Miembro del equipo Arnaldo Alvarado Ruiz arnaldo.alvarado@ingrammicro.com i…" at bounding box center [369, 175] width 739 height 351
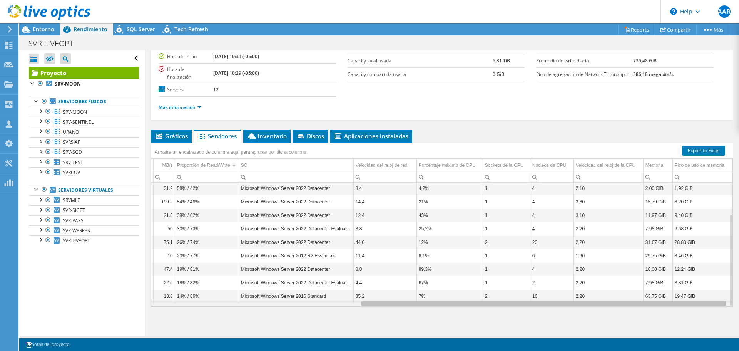
drag, startPoint x: 629, startPoint y: 302, endPoint x: 686, endPoint y: 302, distance: 57.3
click at [686, 302] on body "AAR Miembro del equipo Arnaldo Alvarado Ruiz arnaldo.alvarado@ingrammicro.com i…" at bounding box center [369, 175] width 739 height 351
click at [276, 133] on span "Inventario" at bounding box center [267, 136] width 40 height 8
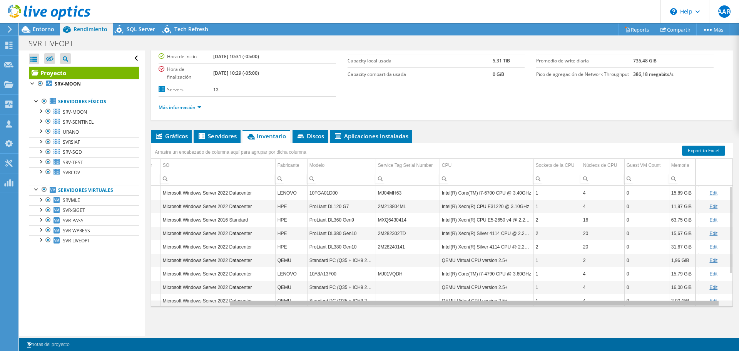
drag, startPoint x: 541, startPoint y: 304, endPoint x: 619, endPoint y: 304, distance: 78.5
click at [619, 304] on body "AAR Miembro del equipo Arnaldo Alvarado Ruiz arnaldo.alvarado@ingrammicro.com i…" at bounding box center [369, 175] width 739 height 351
drag, startPoint x: 545, startPoint y: 305, endPoint x: 599, endPoint y: 305, distance: 53.9
click at [598, 305] on body "AAR Miembro del equipo Arnaldo Alvarado Ruiz arnaldo.alvarado@ingrammicro.com i…" at bounding box center [369, 175] width 739 height 351
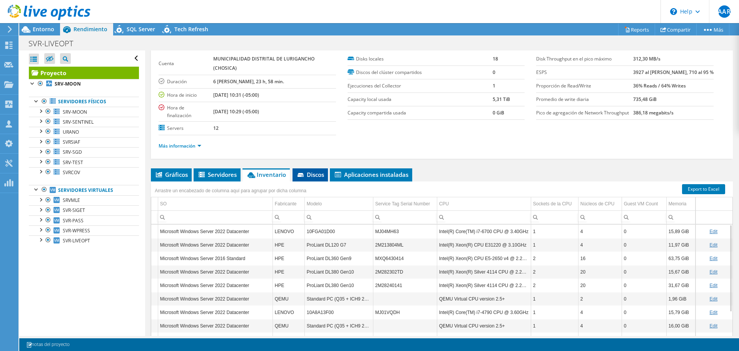
click at [314, 176] on span "Discos" at bounding box center [310, 174] width 28 height 8
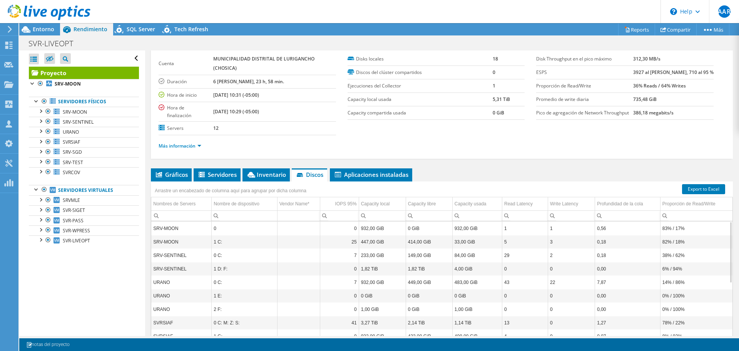
scroll to position [73, 0]
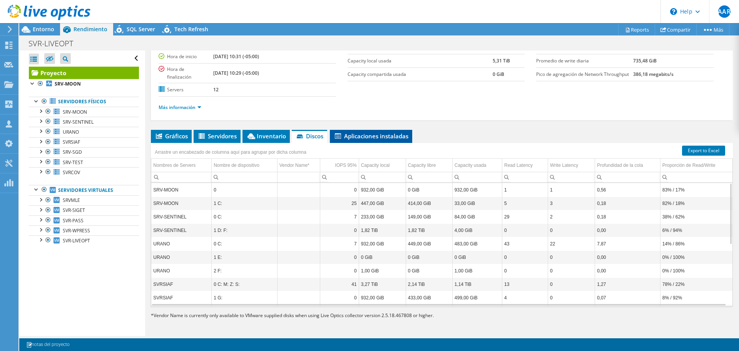
click at [382, 138] on span "Aplicaciones instaladas" at bounding box center [371, 136] width 75 height 8
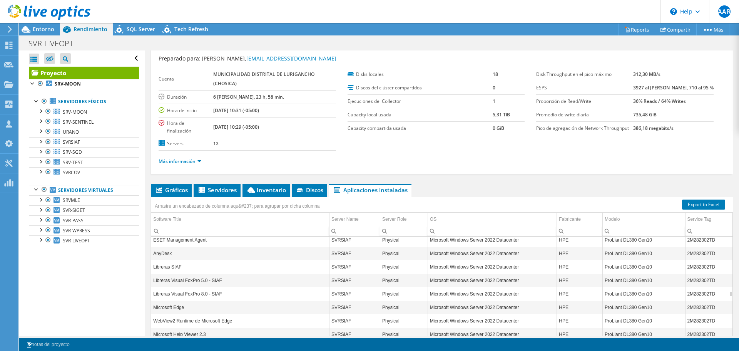
scroll to position [0, 0]
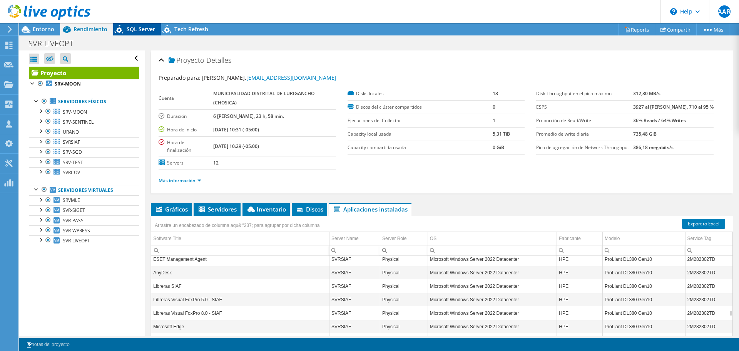
click at [138, 29] on span "SQL Server" at bounding box center [141, 28] width 28 height 7
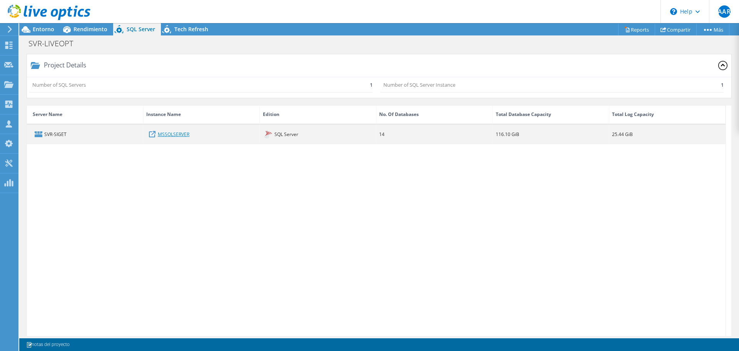
click at [181, 134] on link "MSSQLSERVER" at bounding box center [174, 134] width 32 height 8
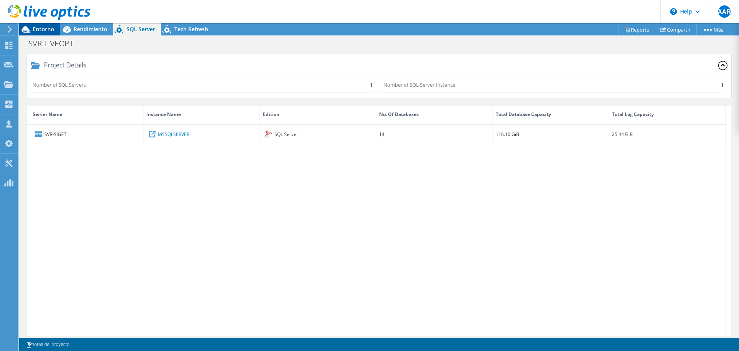
click at [46, 32] on span "Entorno" at bounding box center [44, 28] width 22 height 7
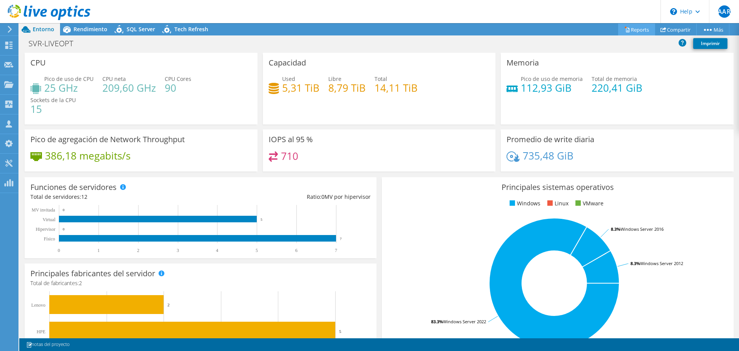
click at [644, 27] on link "Reports" at bounding box center [636, 29] width 37 height 12
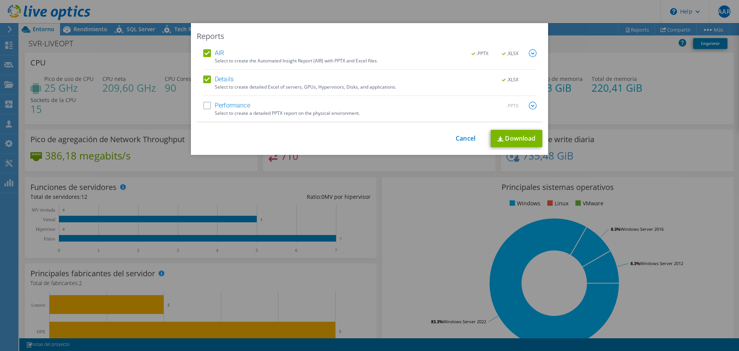
click at [208, 104] on label "Performance" at bounding box center [226, 106] width 47 height 8
click at [0, 0] on input "Performance" at bounding box center [0, 0] width 0 height 0
click at [529, 114] on div "Select to create a detailed PPTX report on the physical environment." at bounding box center [376, 112] width 322 height 5
click at [530, 107] on img at bounding box center [533, 106] width 8 height 8
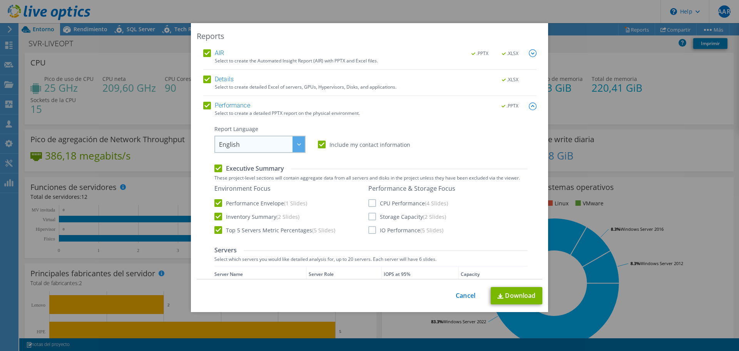
click at [284, 140] on span "English" at bounding box center [262, 144] width 86 height 16
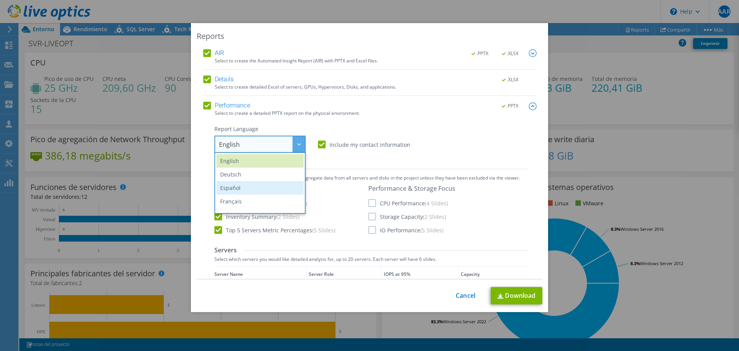
click at [272, 182] on li "Español" at bounding box center [259, 187] width 87 height 13
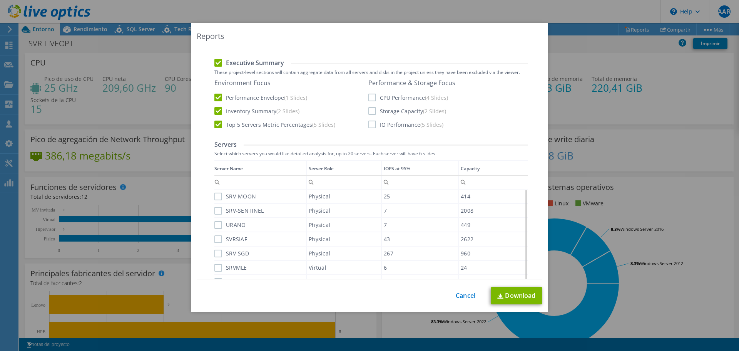
scroll to position [115, 0]
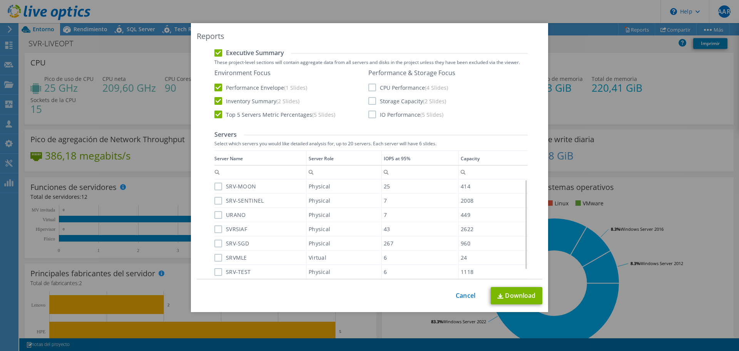
click at [369, 89] on label "CPU Performance (4 Slides)" at bounding box center [408, 87] width 80 height 8
click at [0, 0] on input "CPU Performance (4 Slides)" at bounding box center [0, 0] width 0 height 0
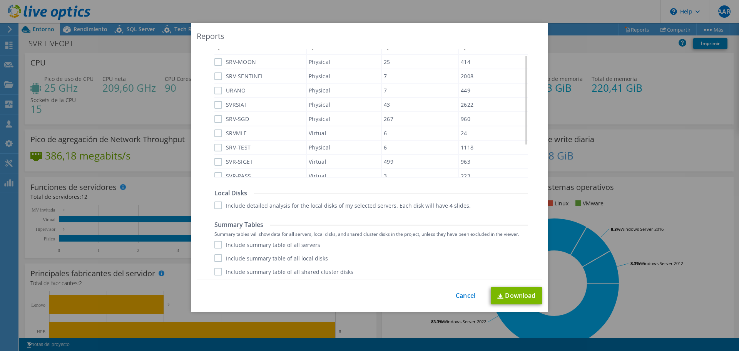
scroll to position [242, 0]
click at [211, 243] on div "Performance .PPTX Select to create a detailed PPTX report on the physical envir…" at bounding box center [369, 69] width 333 height 419
click at [214, 241] on label "Include summary table of all servers" at bounding box center [267, 242] width 106 height 8
click at [0, 0] on input "Include summary table of all servers" at bounding box center [0, 0] width 0 height 0
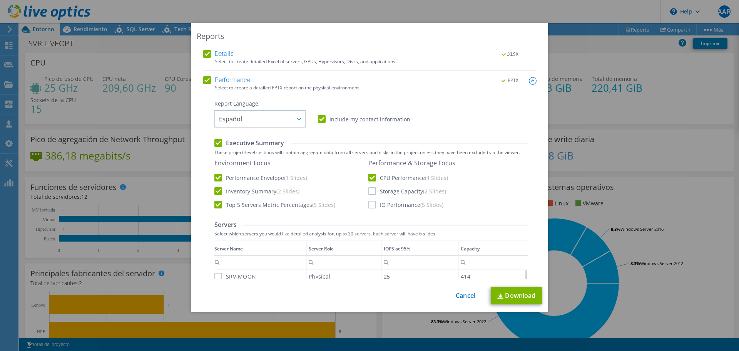
scroll to position [0, 0]
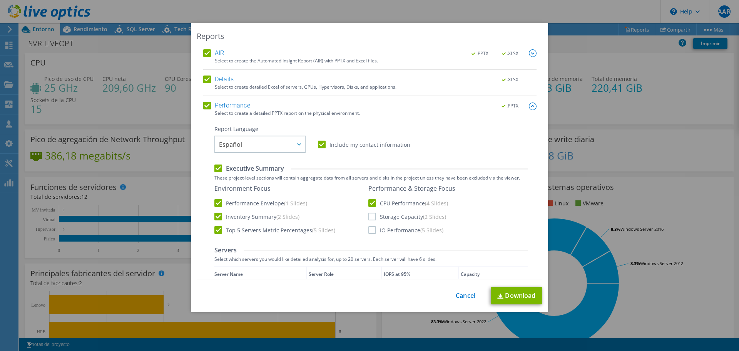
click at [529, 56] on img at bounding box center [533, 53] width 8 height 8
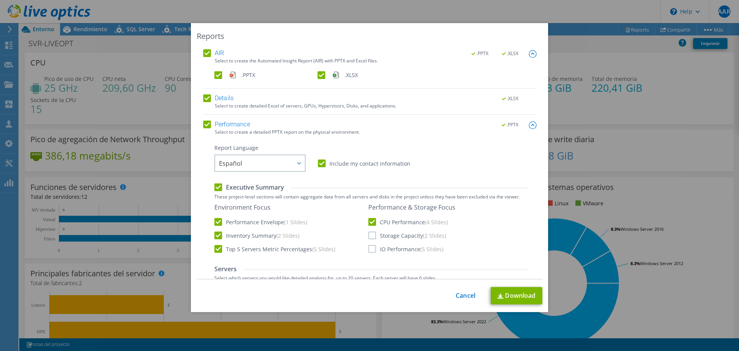
click at [529, 56] on img at bounding box center [533, 54] width 8 height 8
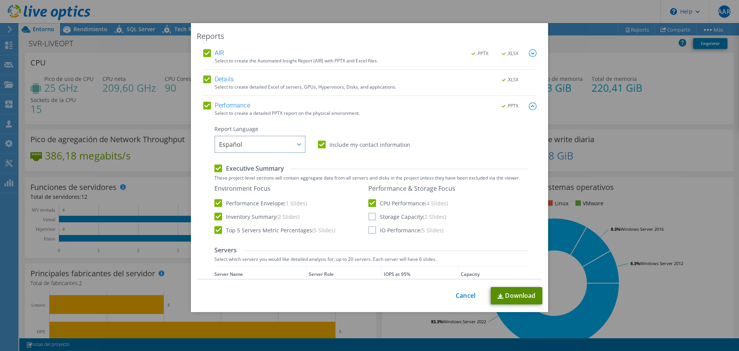
click at [505, 292] on link "Download" at bounding box center [517, 295] width 52 height 17
click at [465, 292] on link "Cancel" at bounding box center [466, 295] width 20 height 7
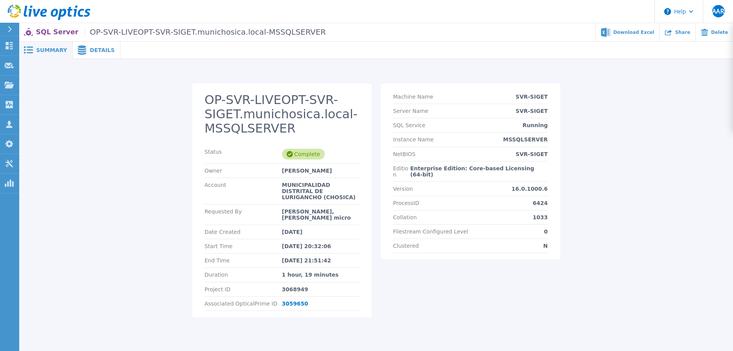
click at [91, 48] on span "Details" at bounding box center [102, 49] width 25 height 5
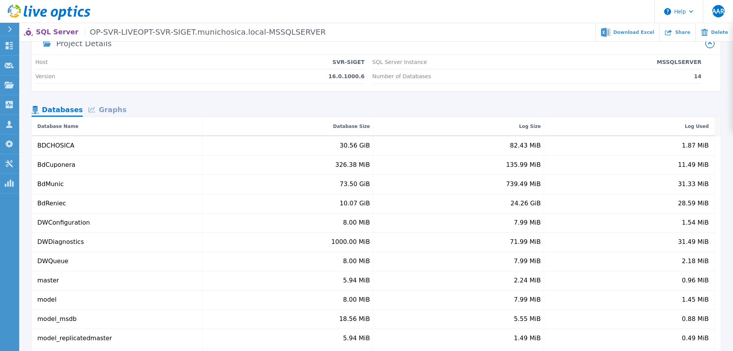
scroll to position [20, 0]
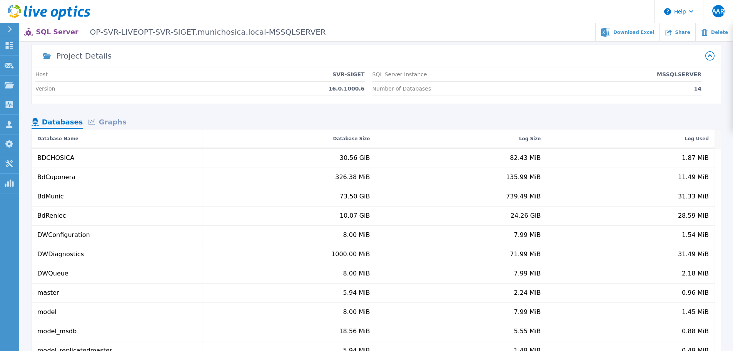
click at [104, 125] on div "Graphs" at bounding box center [107, 122] width 49 height 13
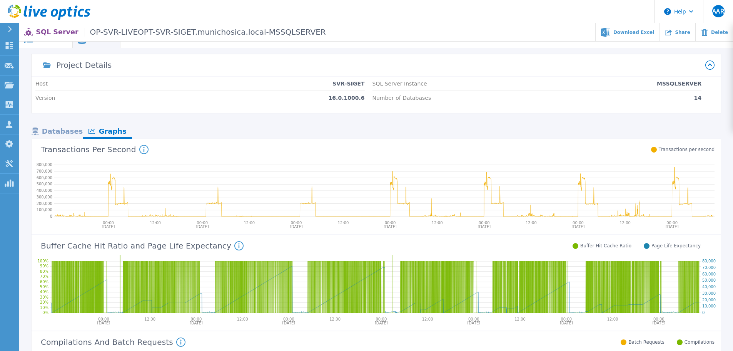
scroll to position [0, 0]
